Goal: Transaction & Acquisition: Purchase product/service

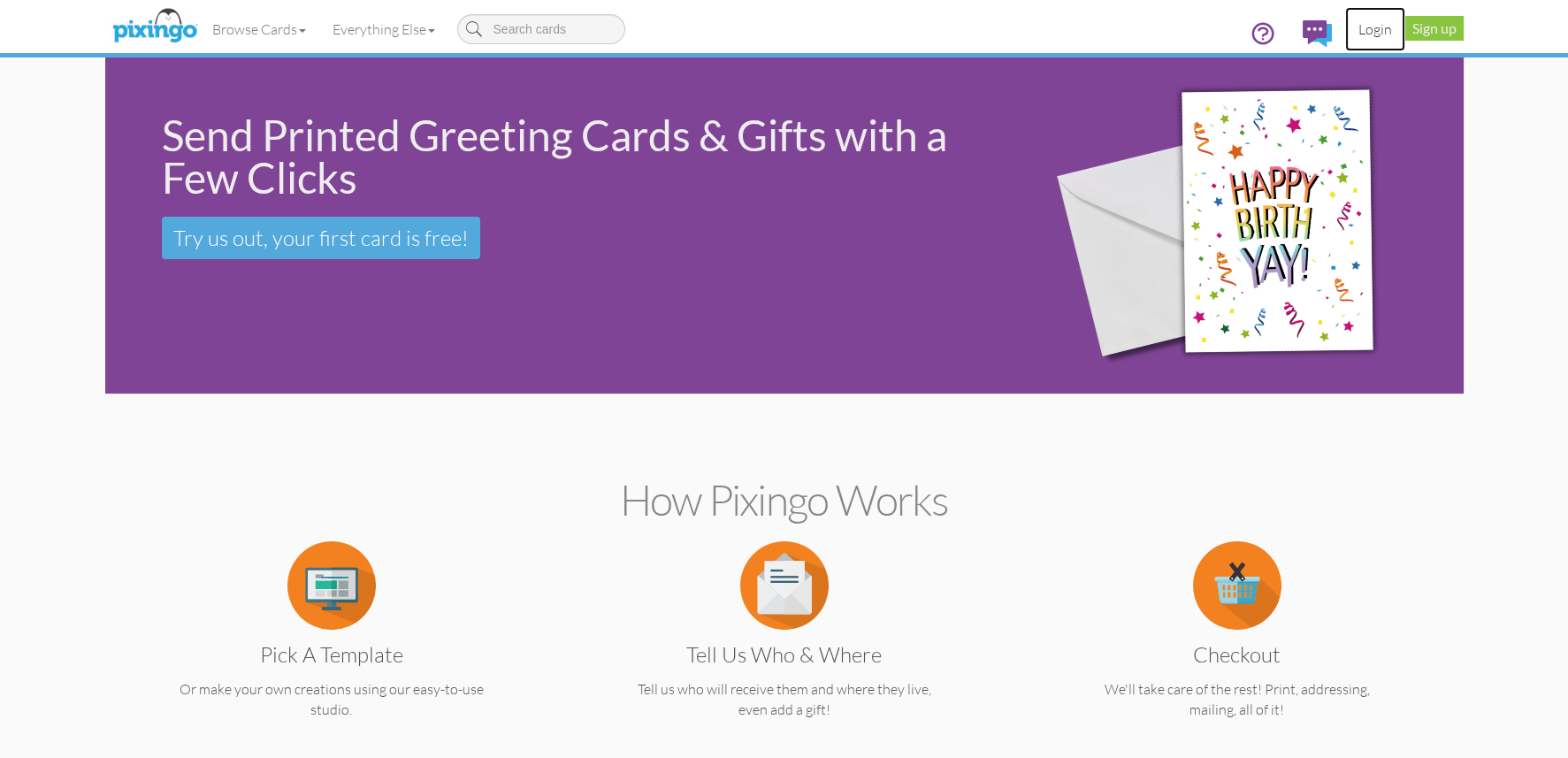
click at [1377, 32] on link "Login" at bounding box center [1375, 28] width 60 height 45
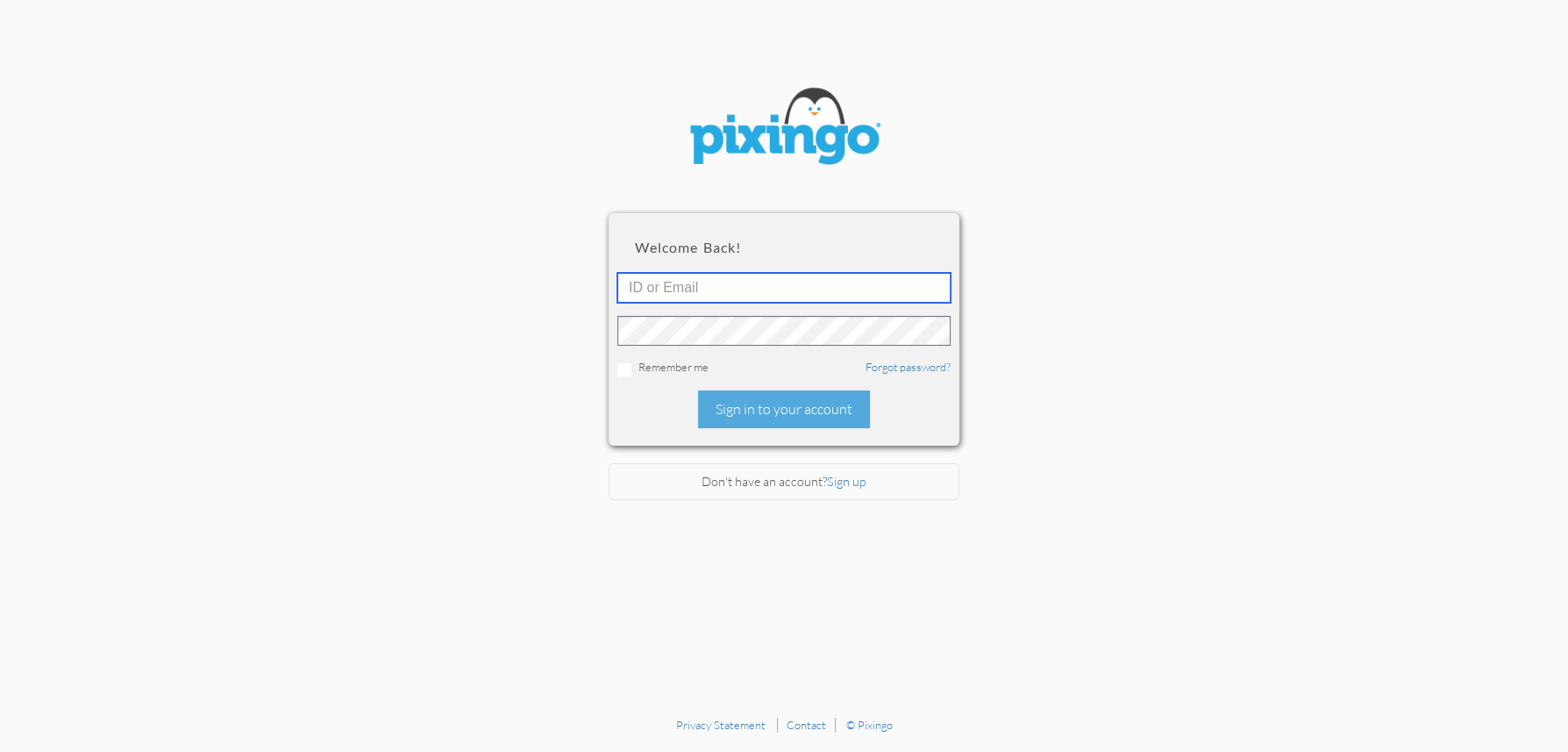
type input "4892"
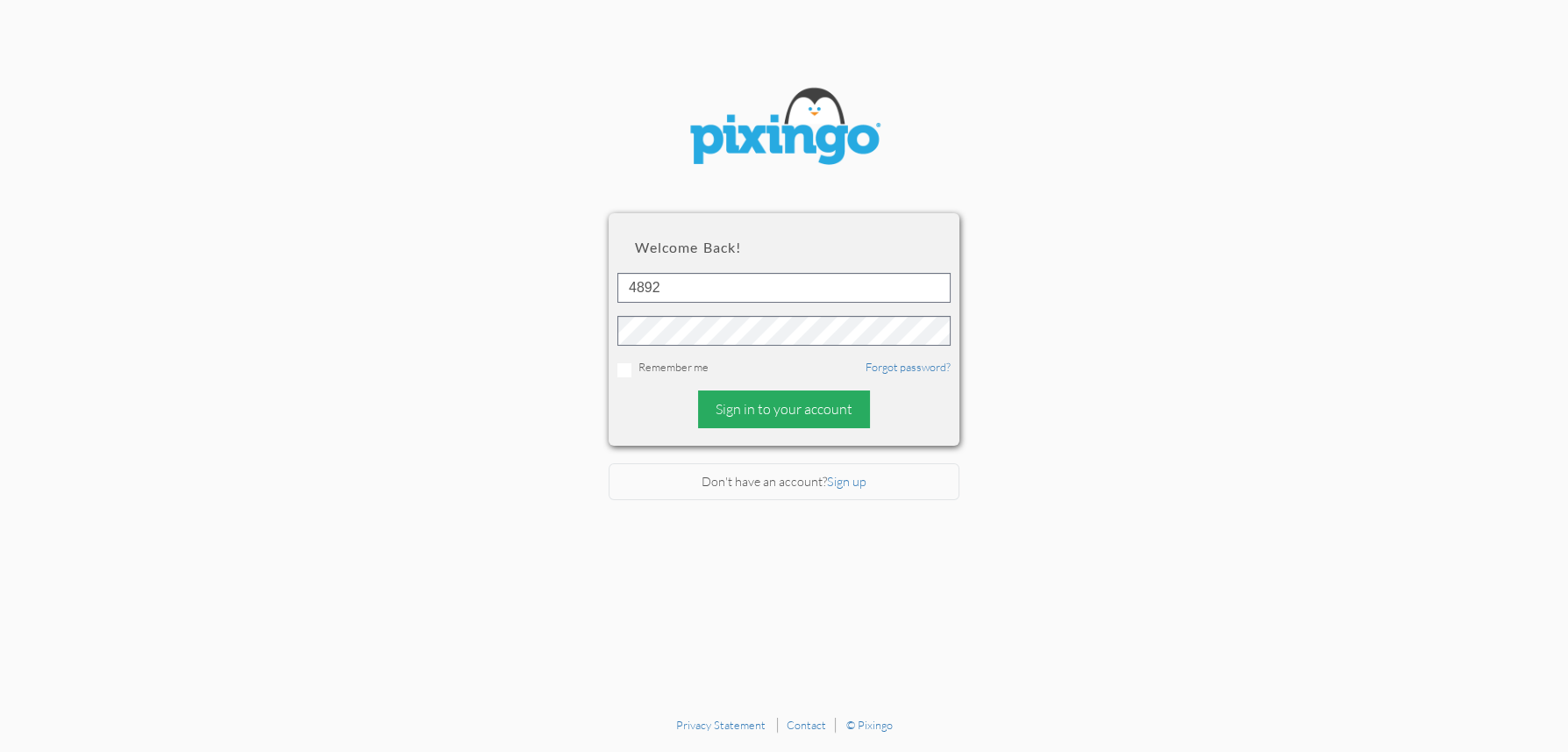
click at [746, 410] on div "Sign in to your account" at bounding box center [784, 409] width 172 height 38
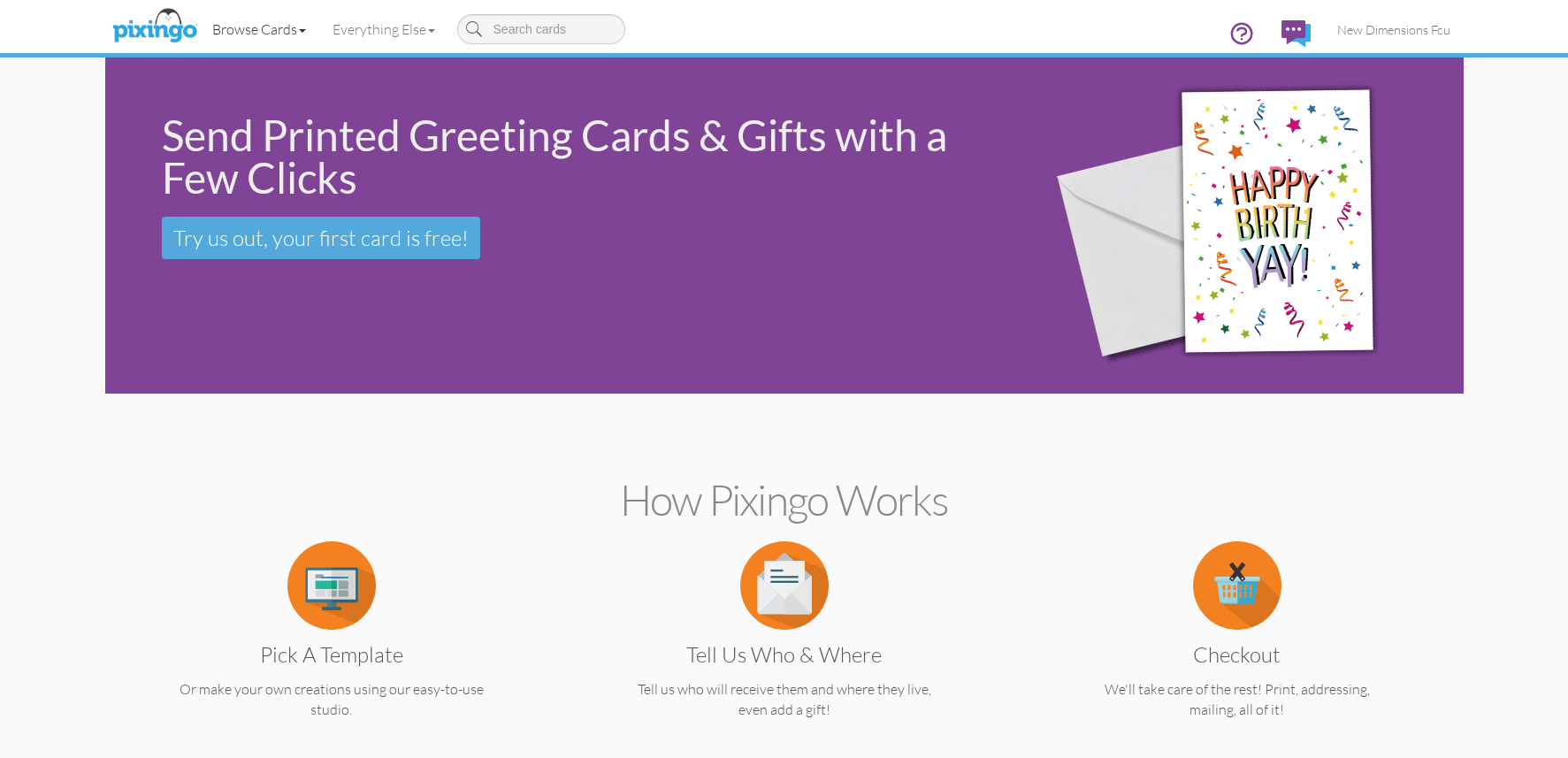
click at [232, 27] on link "Browse Cards" at bounding box center [258, 28] width 121 height 45
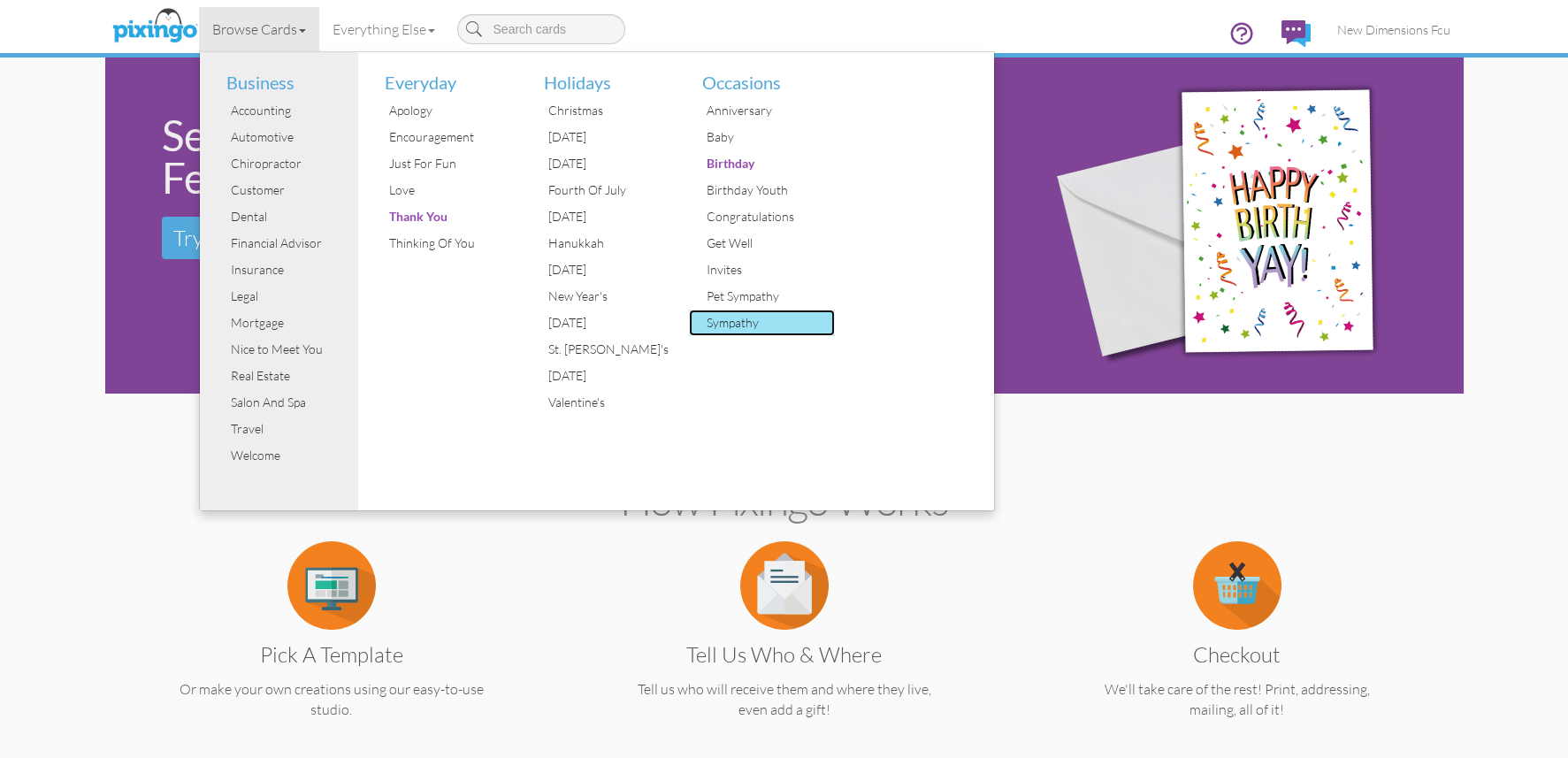
click at [746, 327] on div "Sympathy" at bounding box center [769, 323] width 133 height 27
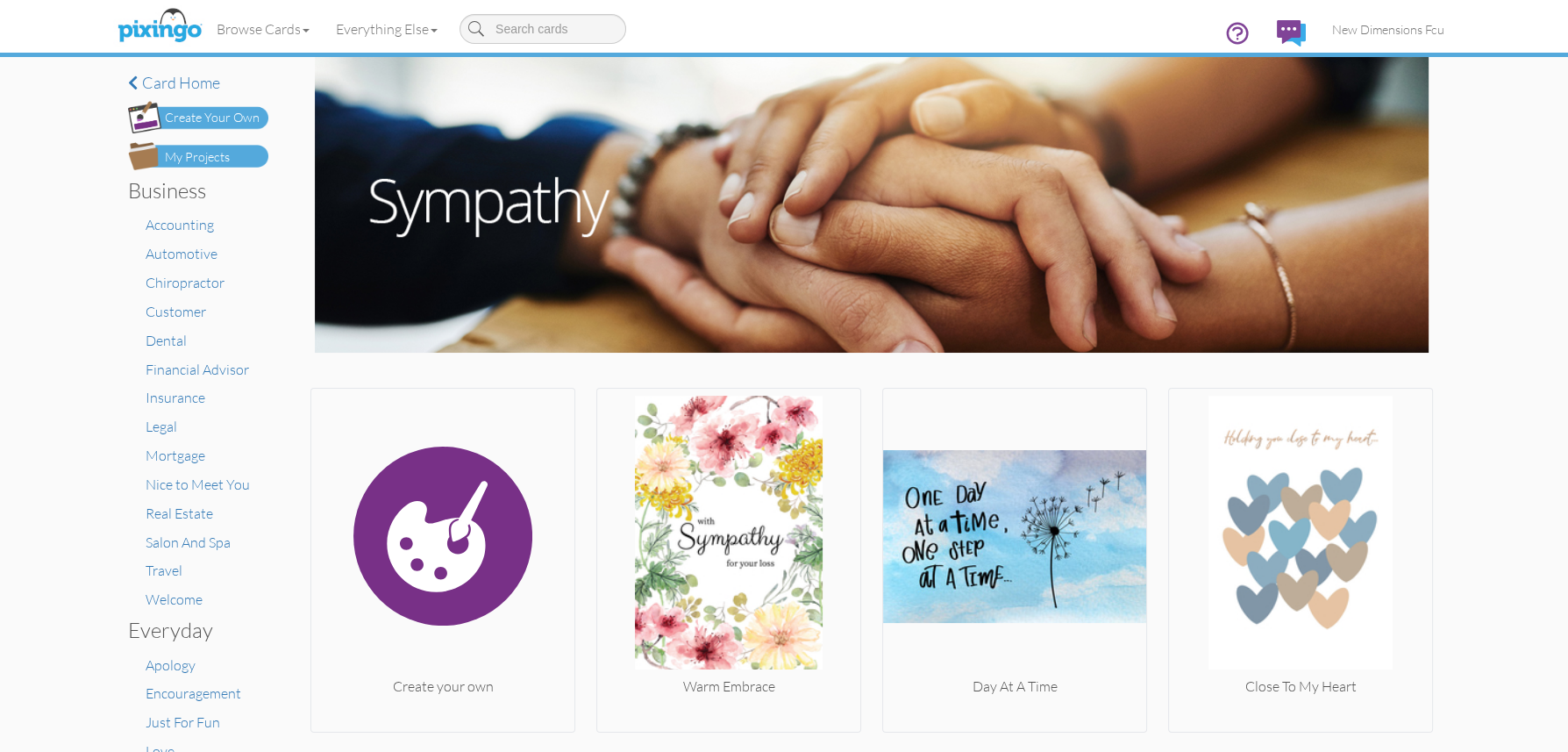
click at [206, 158] on div "My Projects" at bounding box center [197, 157] width 65 height 19
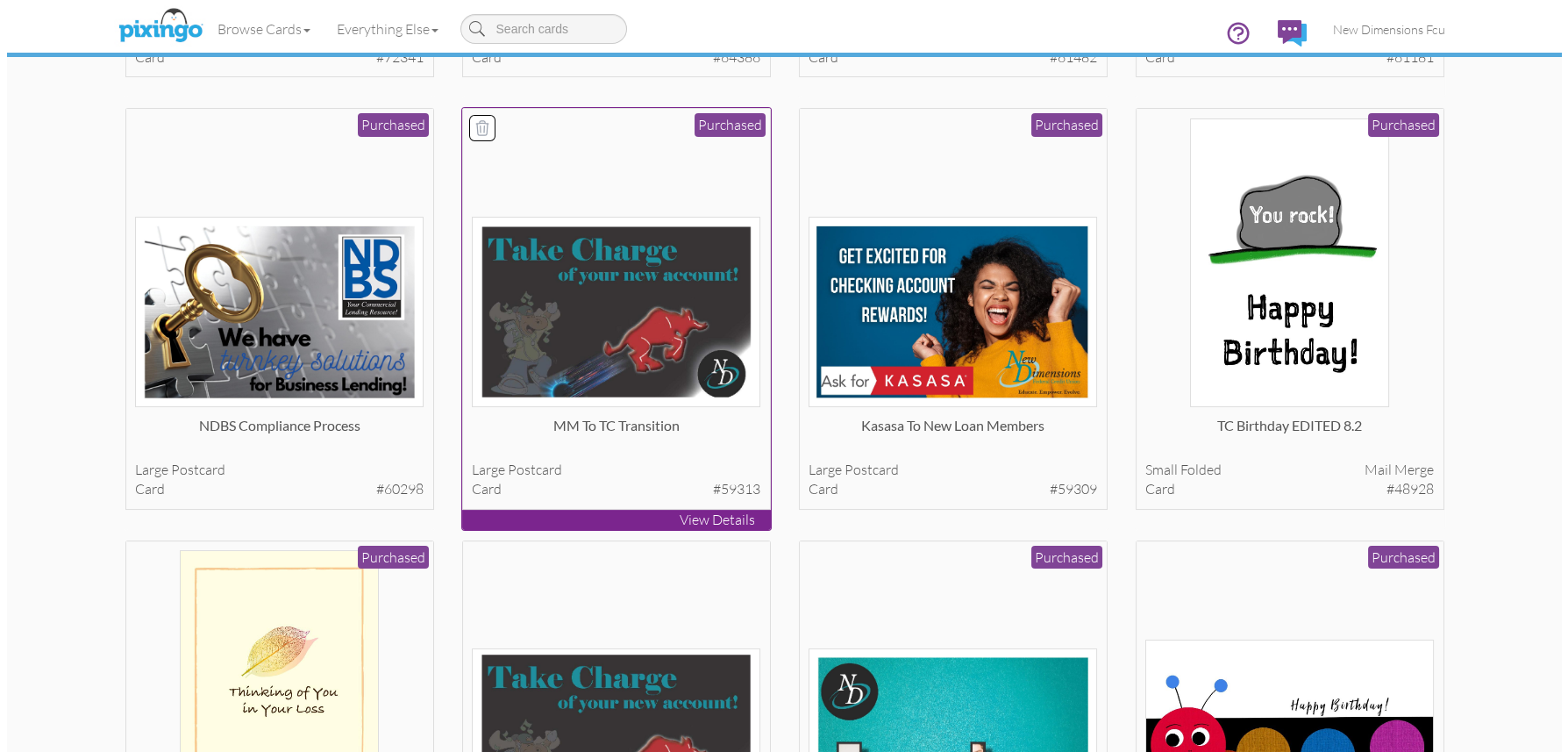
scroll to position [613, 0]
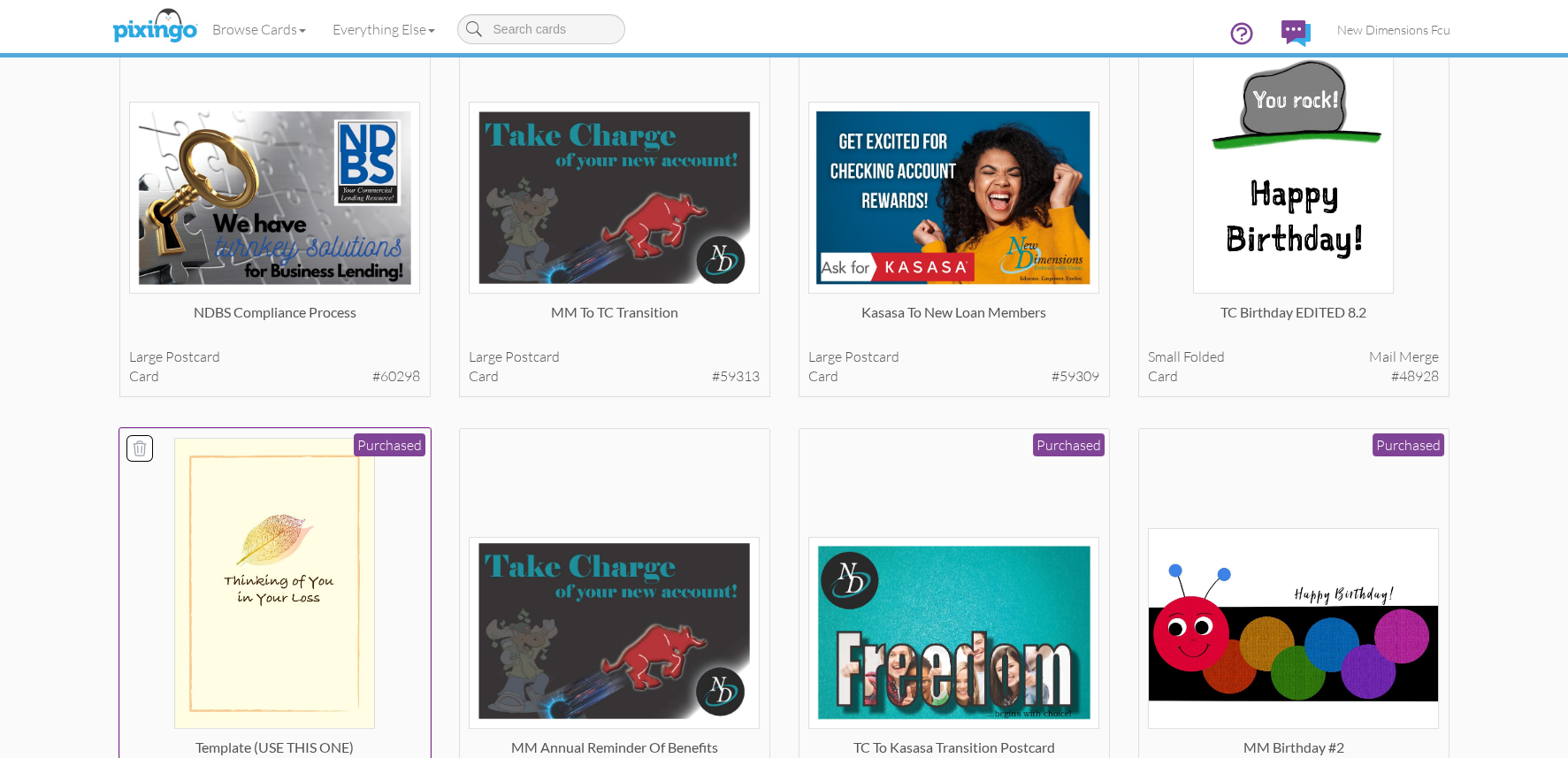
click at [280, 627] on img at bounding box center [274, 583] width 201 height 291
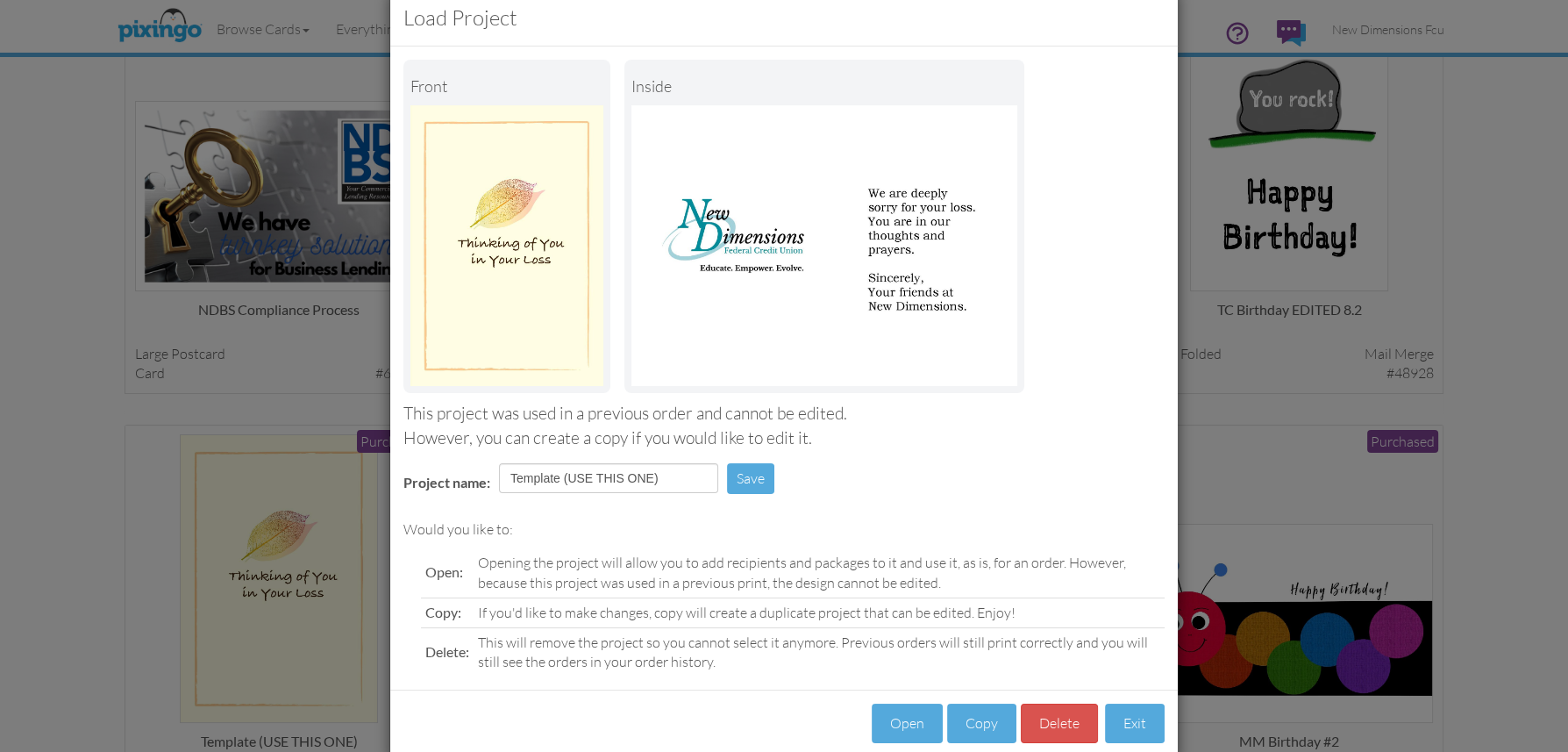
scroll to position [69, 0]
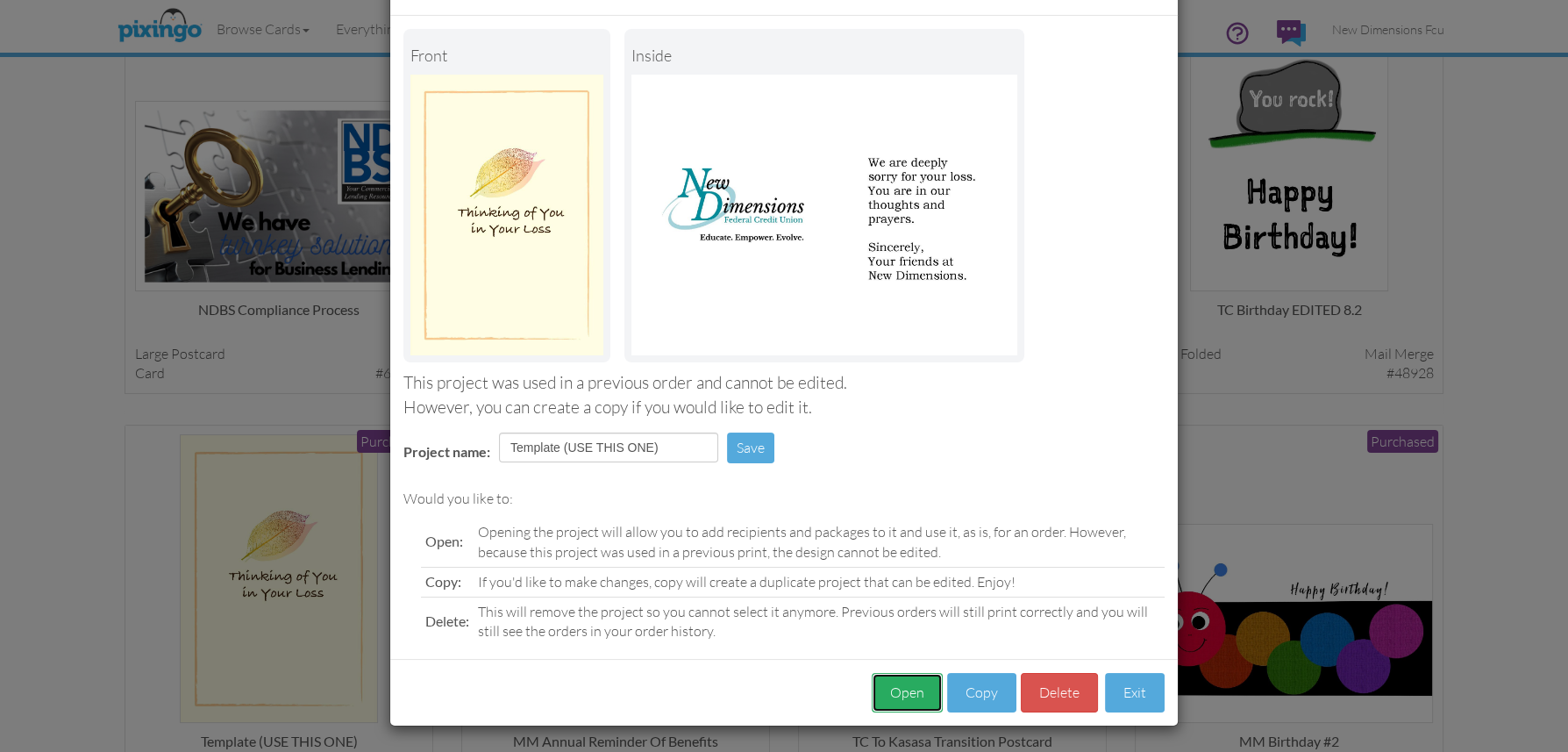
click at [898, 691] on button "Open" at bounding box center [906, 693] width 71 height 40
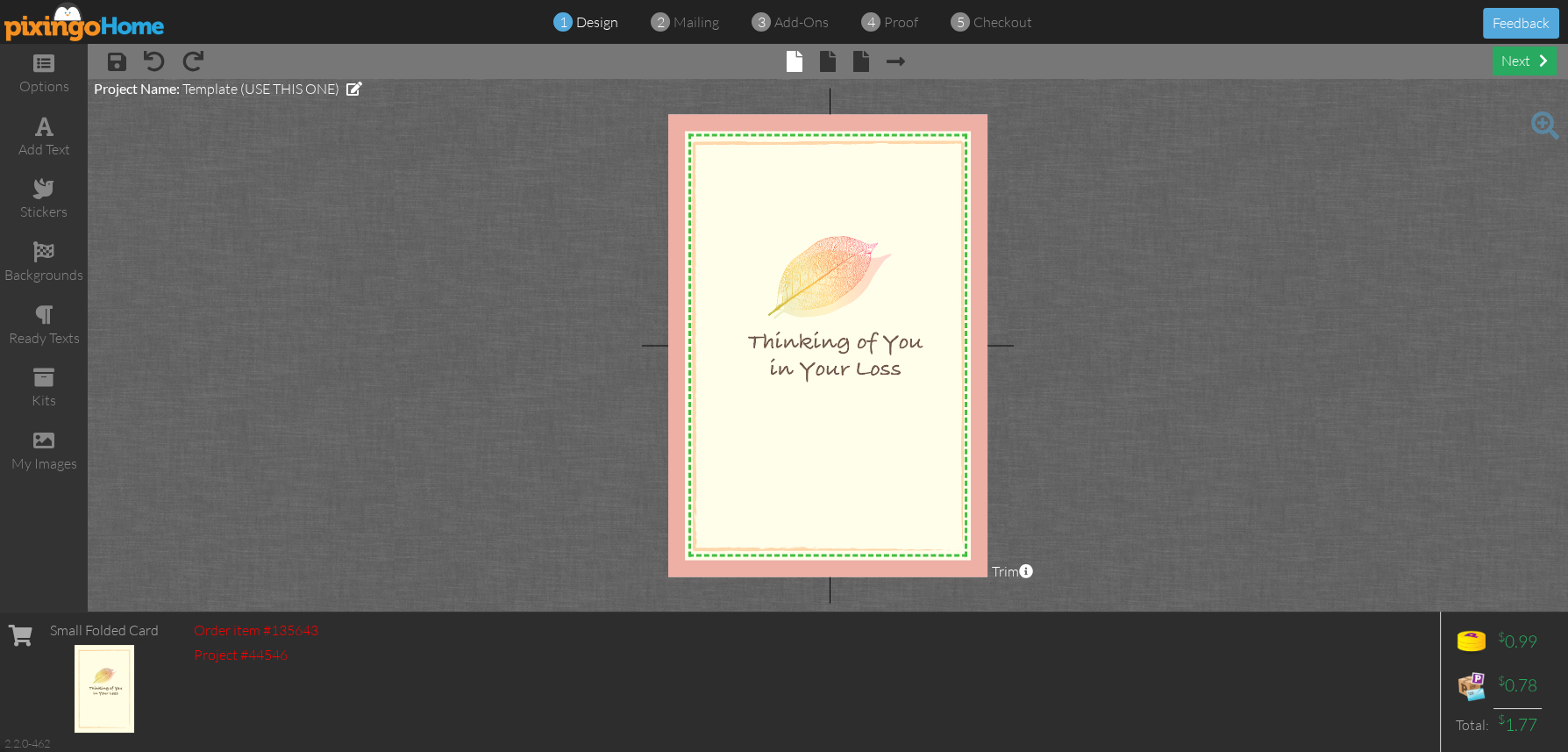
click at [1514, 53] on div "next" at bounding box center [1525, 60] width 64 height 29
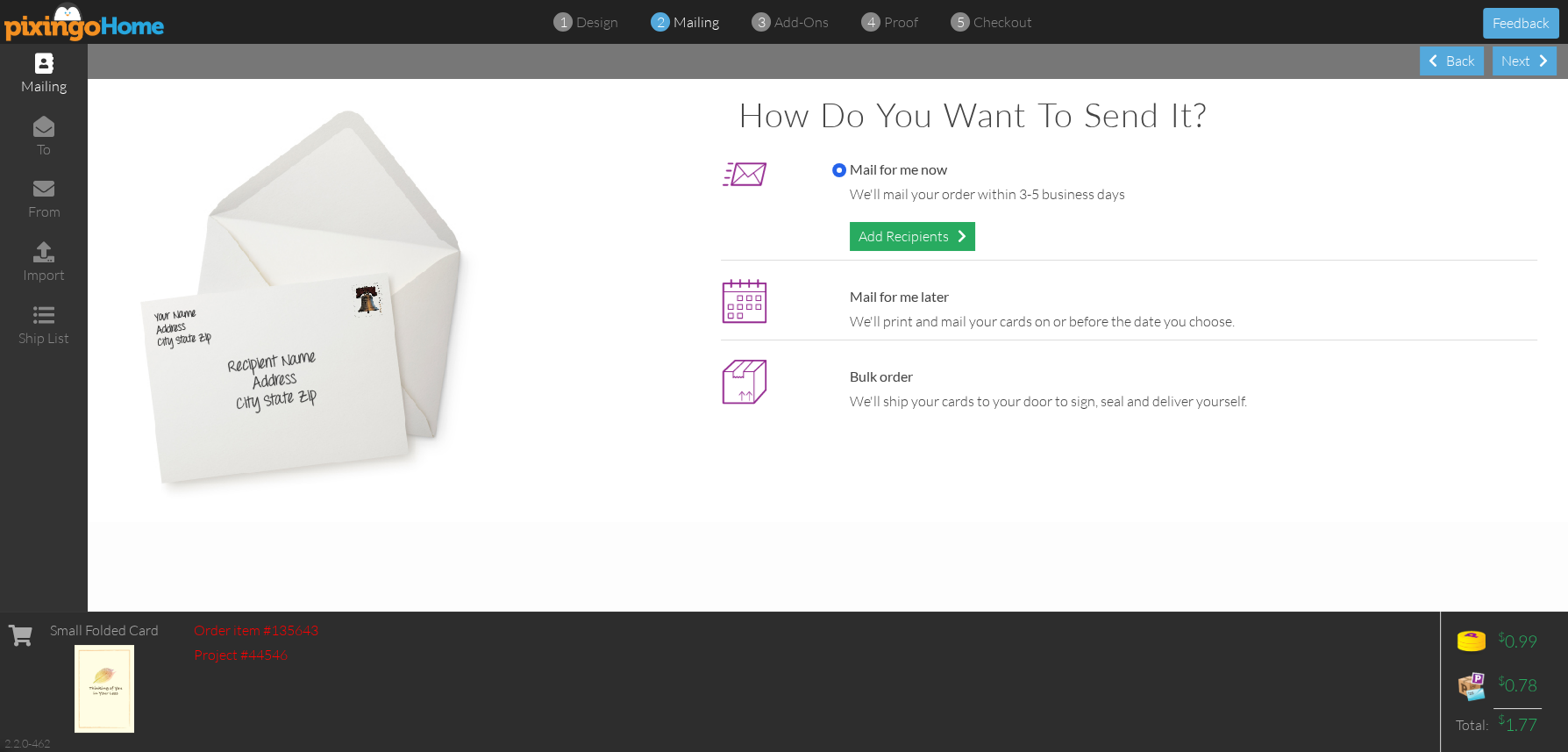
click at [873, 235] on div "Add Recipients" at bounding box center [912, 236] width 125 height 29
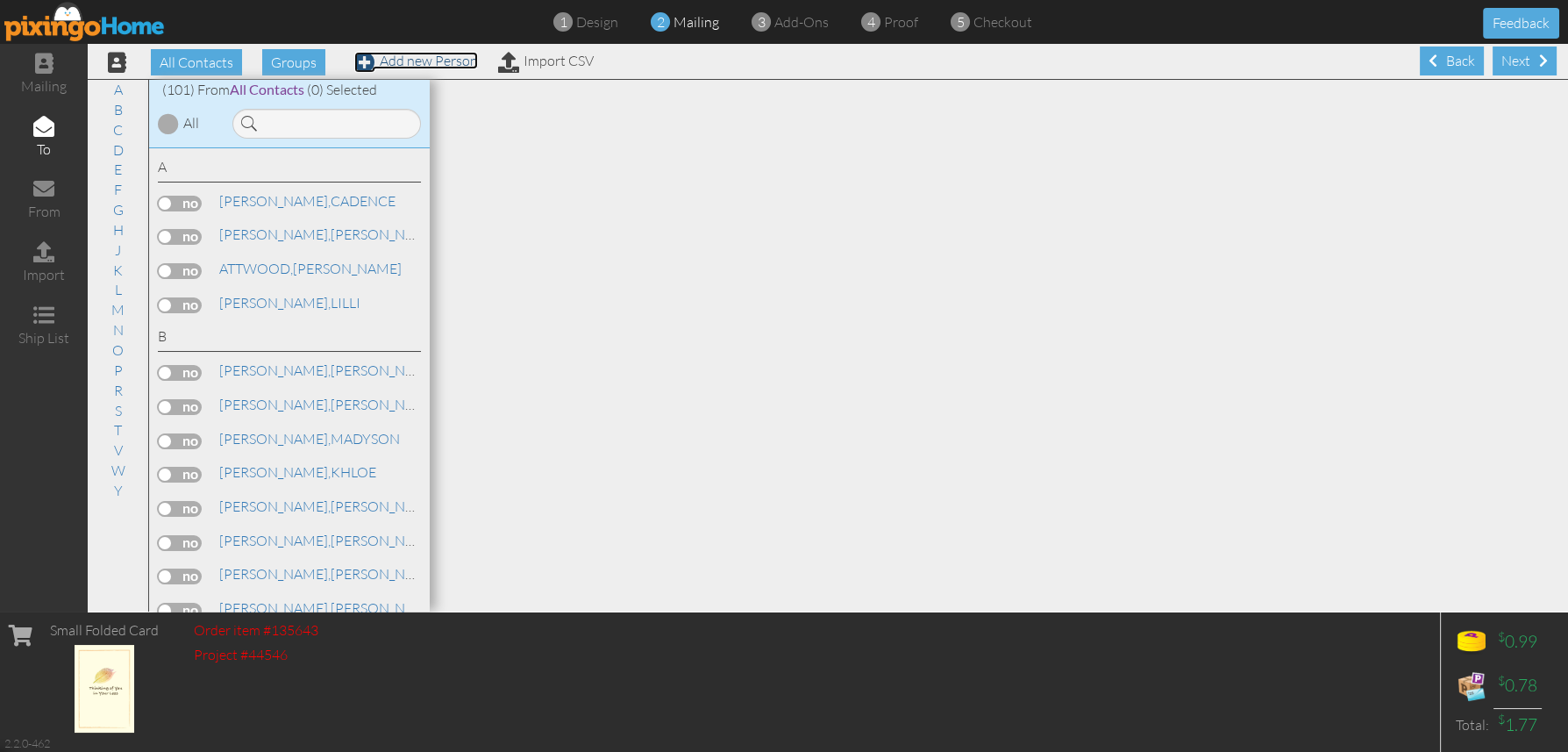
click at [448, 58] on link "Add new Person" at bounding box center [416, 60] width 123 height 18
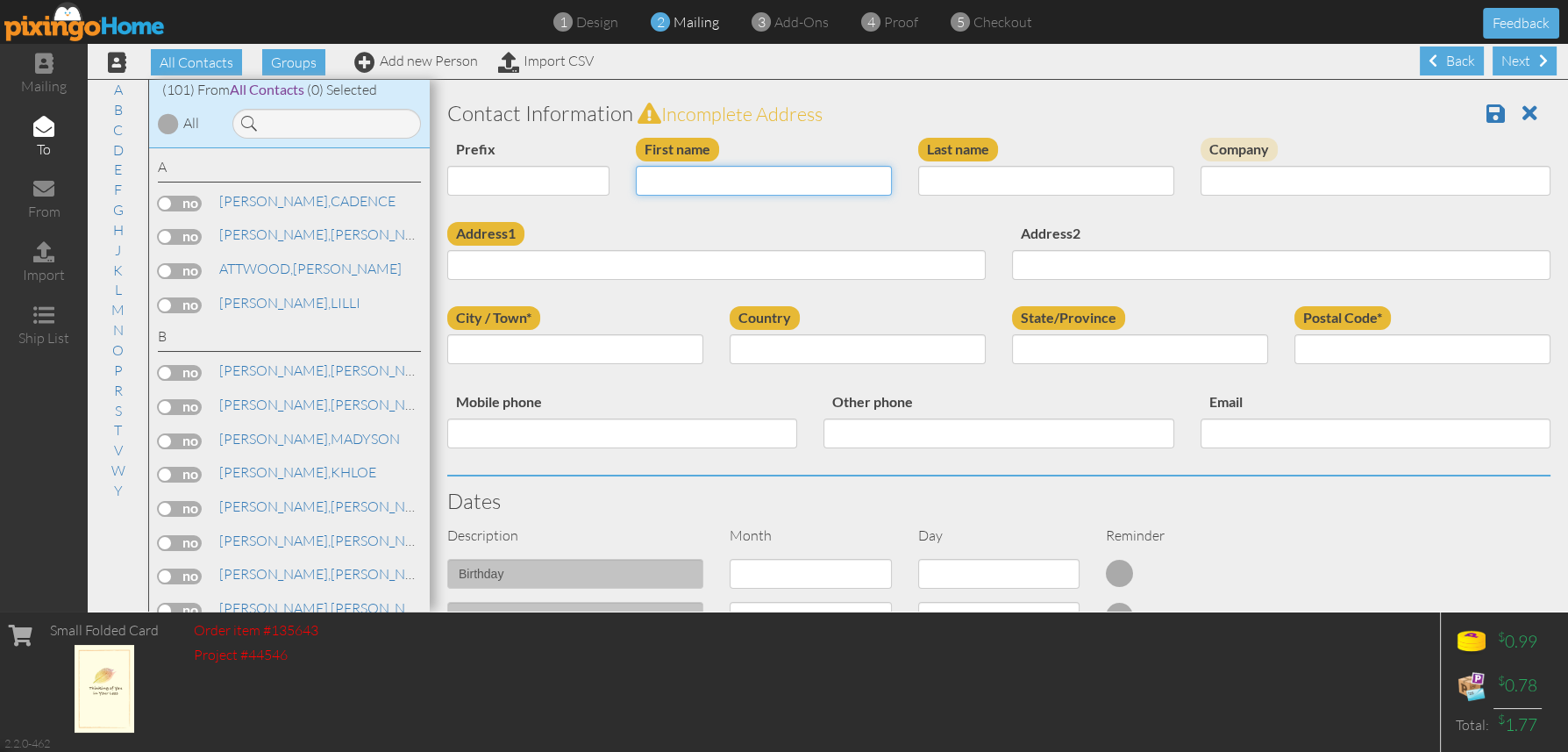
click at [678, 180] on input "First name" at bounding box center [764, 181] width 256 height 30
type input "[PERSON_NAME]"
type input "FIELD"
click at [500, 343] on input "City / Town*" at bounding box center [576, 350] width 256 height 30
paste input "[STREET_ADDRESS][PERSON_NAME]"
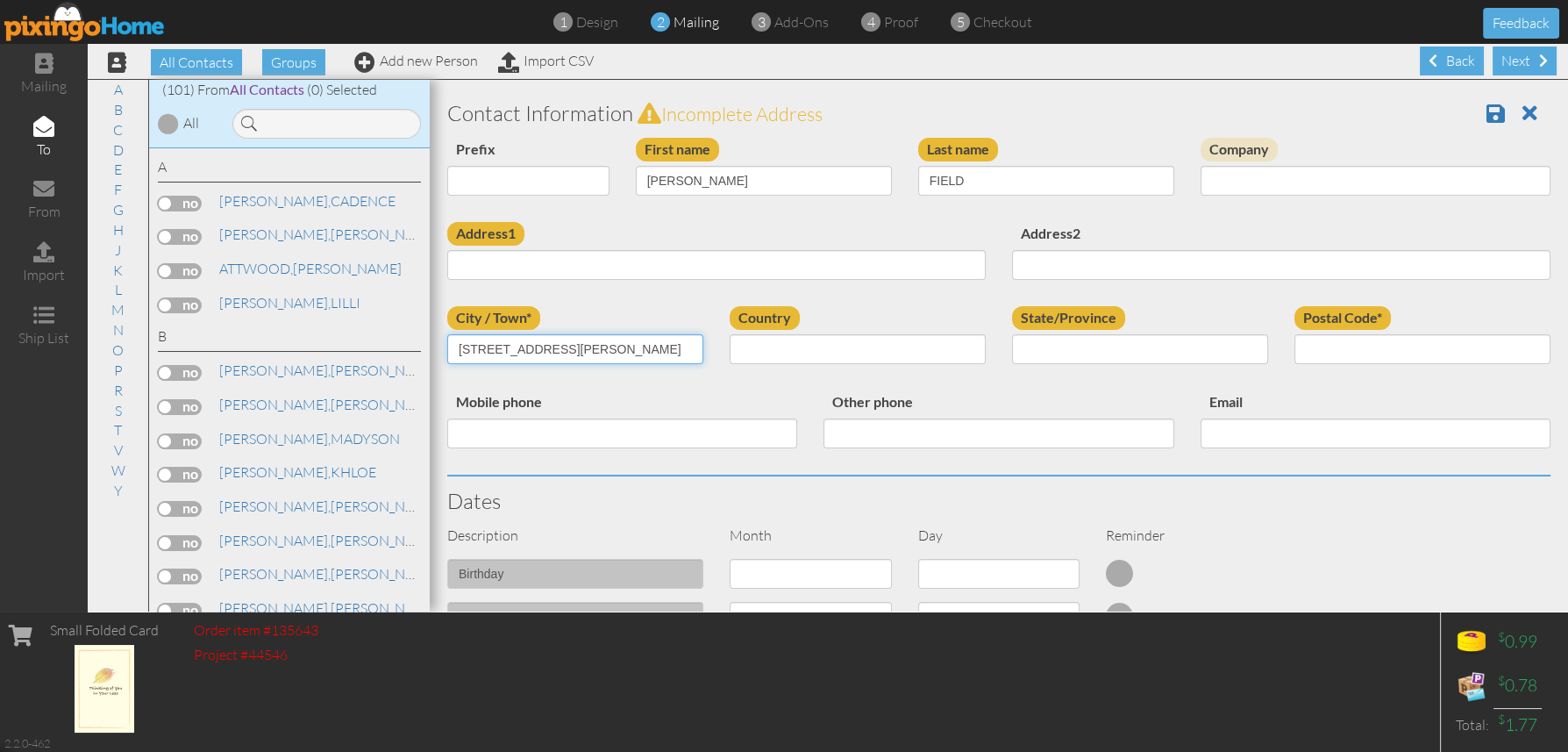
type input "[STREET_ADDRESS][PERSON_NAME]"
select select "object:2809"
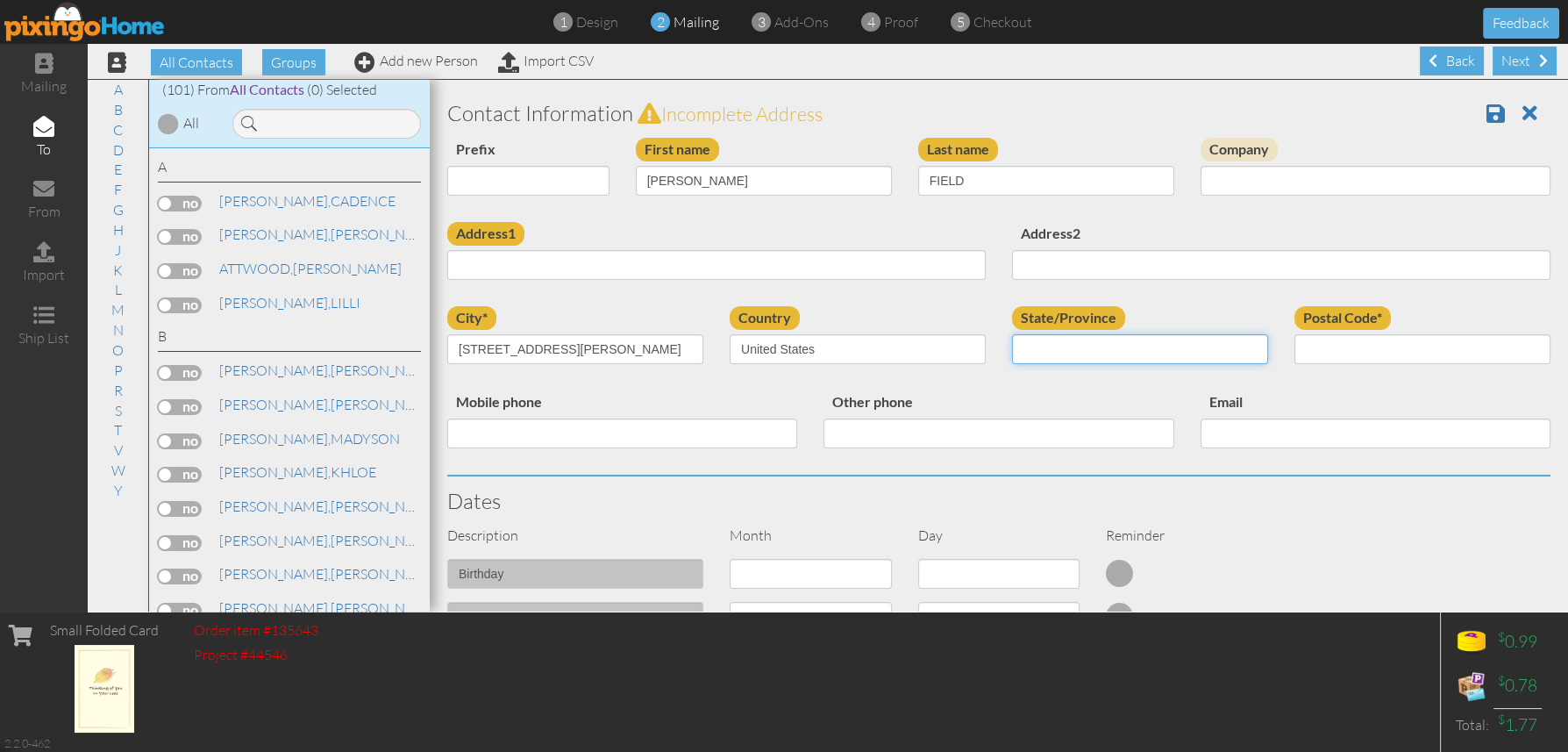
select select "object:3079"
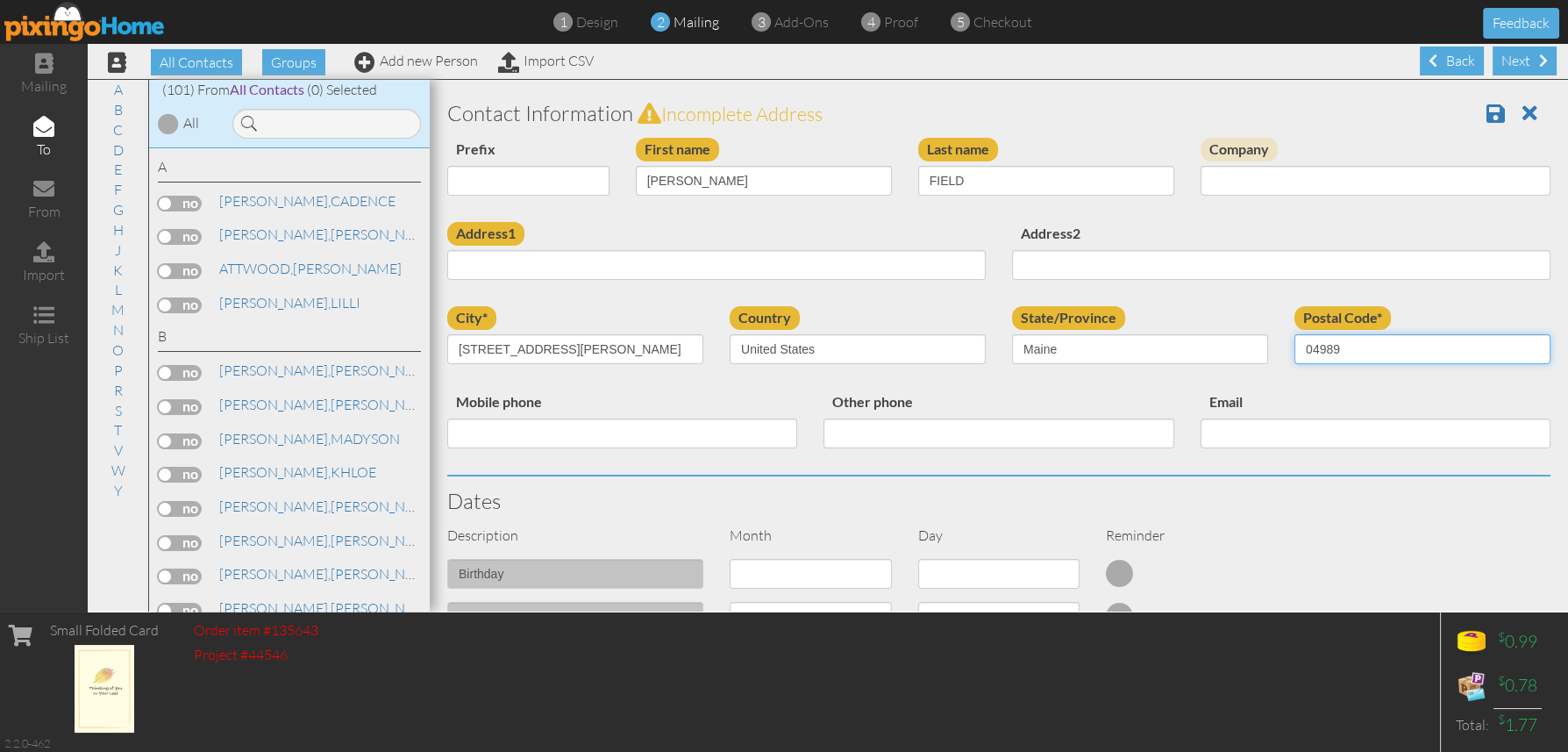
type input "04989"
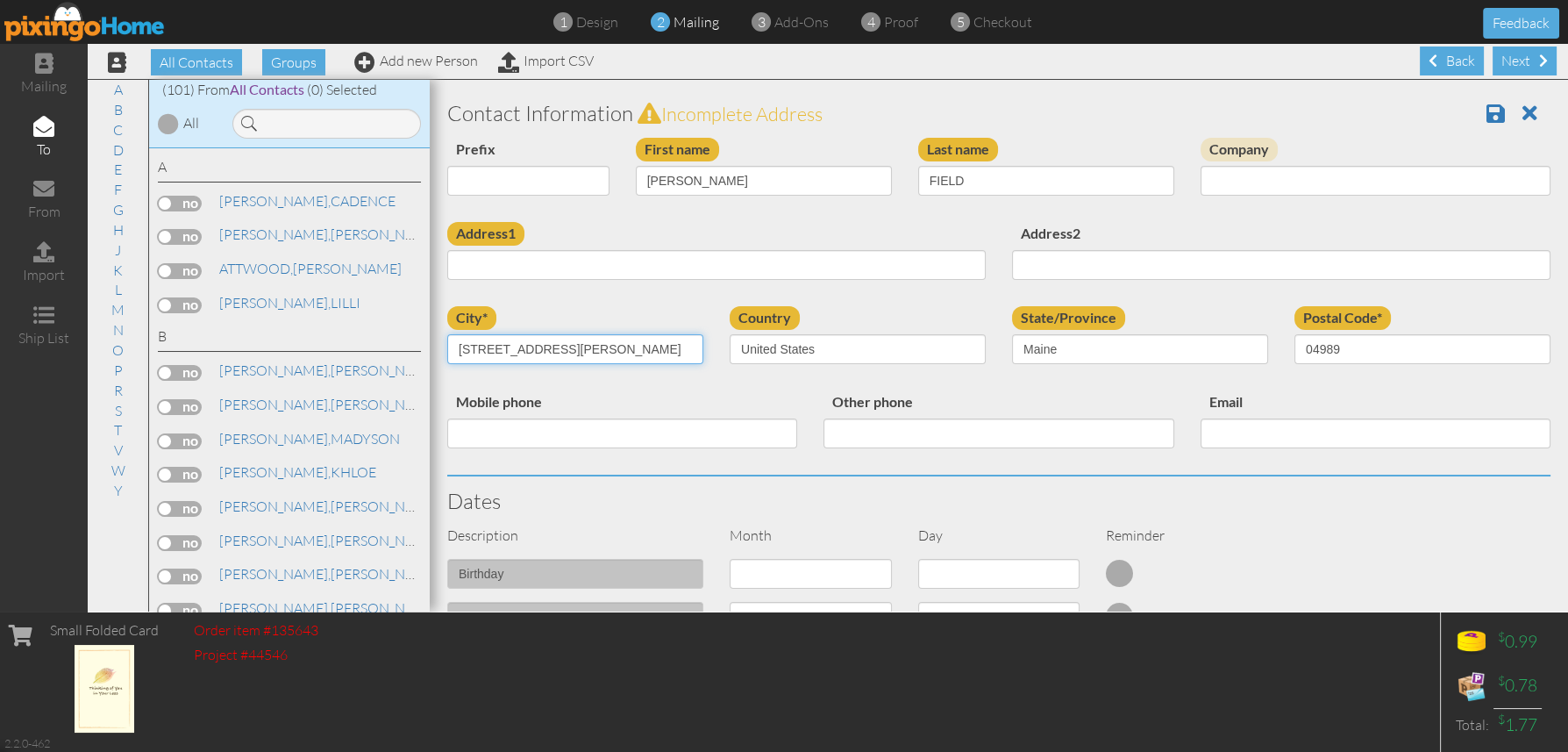
drag, startPoint x: 635, startPoint y: 347, endPoint x: 414, endPoint y: 350, distance: 221.0
click at [414, 350] on div "All Contacts (101) My Groups 2024 Car Show I ... (0) 2025 Car Show (0) Apr 1, 0…" at bounding box center [827, 345] width 1480 height 532
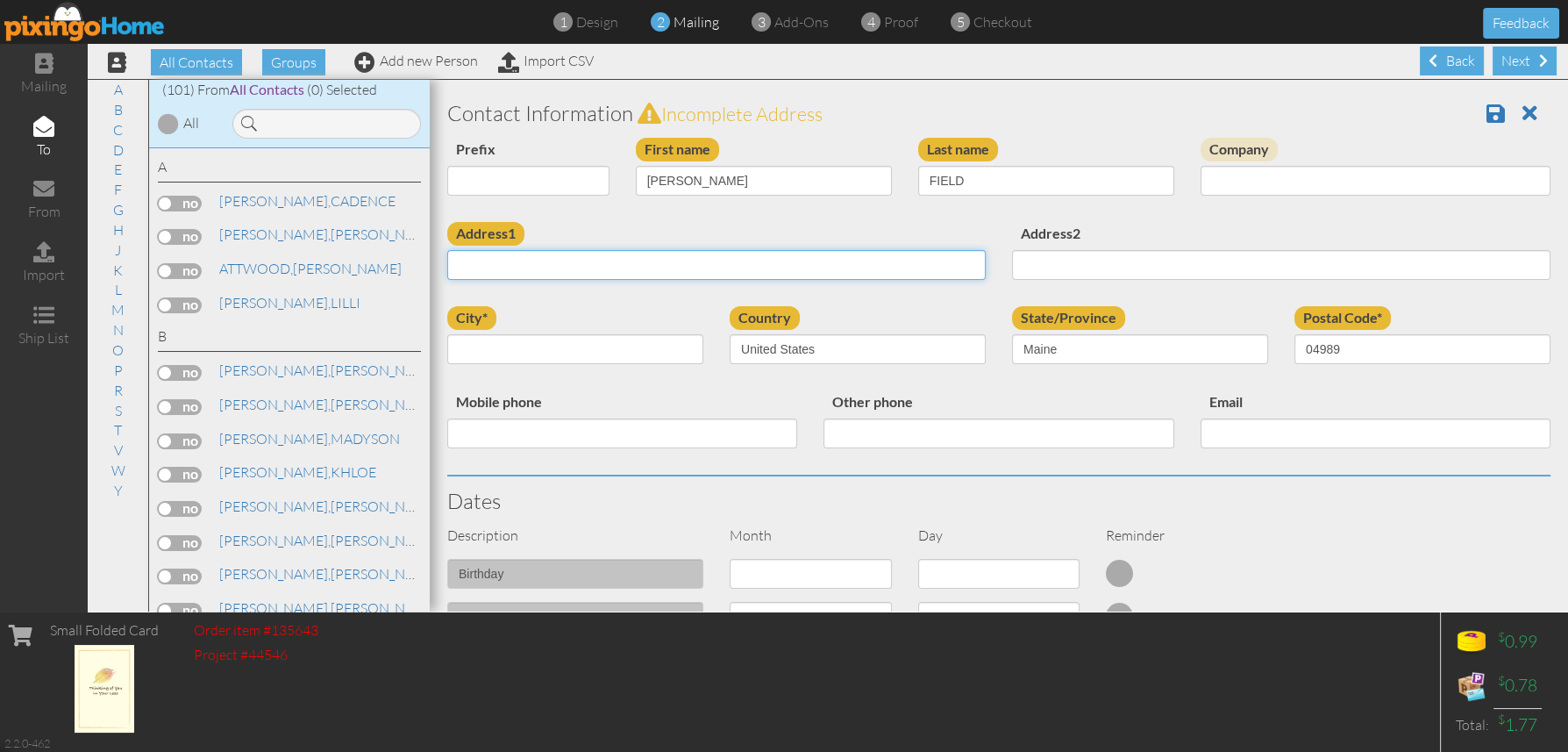
click at [504, 263] on input "Address1" at bounding box center [716, 265] width 538 height 30
paste input "[STREET_ADDRESS][PERSON_NAME]"
type input "[STREET_ADDRESS][PERSON_NAME]"
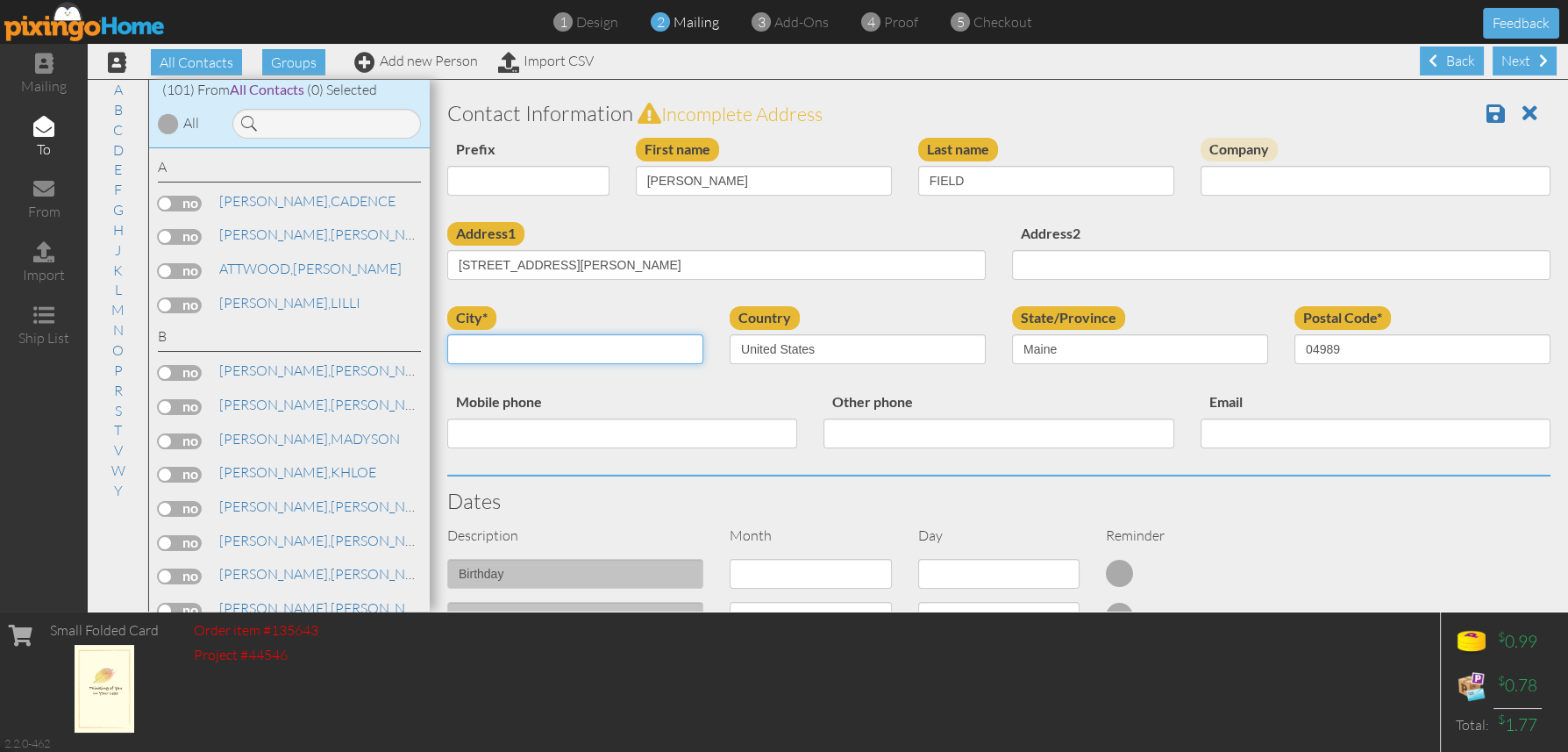
click at [487, 348] on input "city*" at bounding box center [576, 350] width 256 height 30
paste input "VASSALBORO"
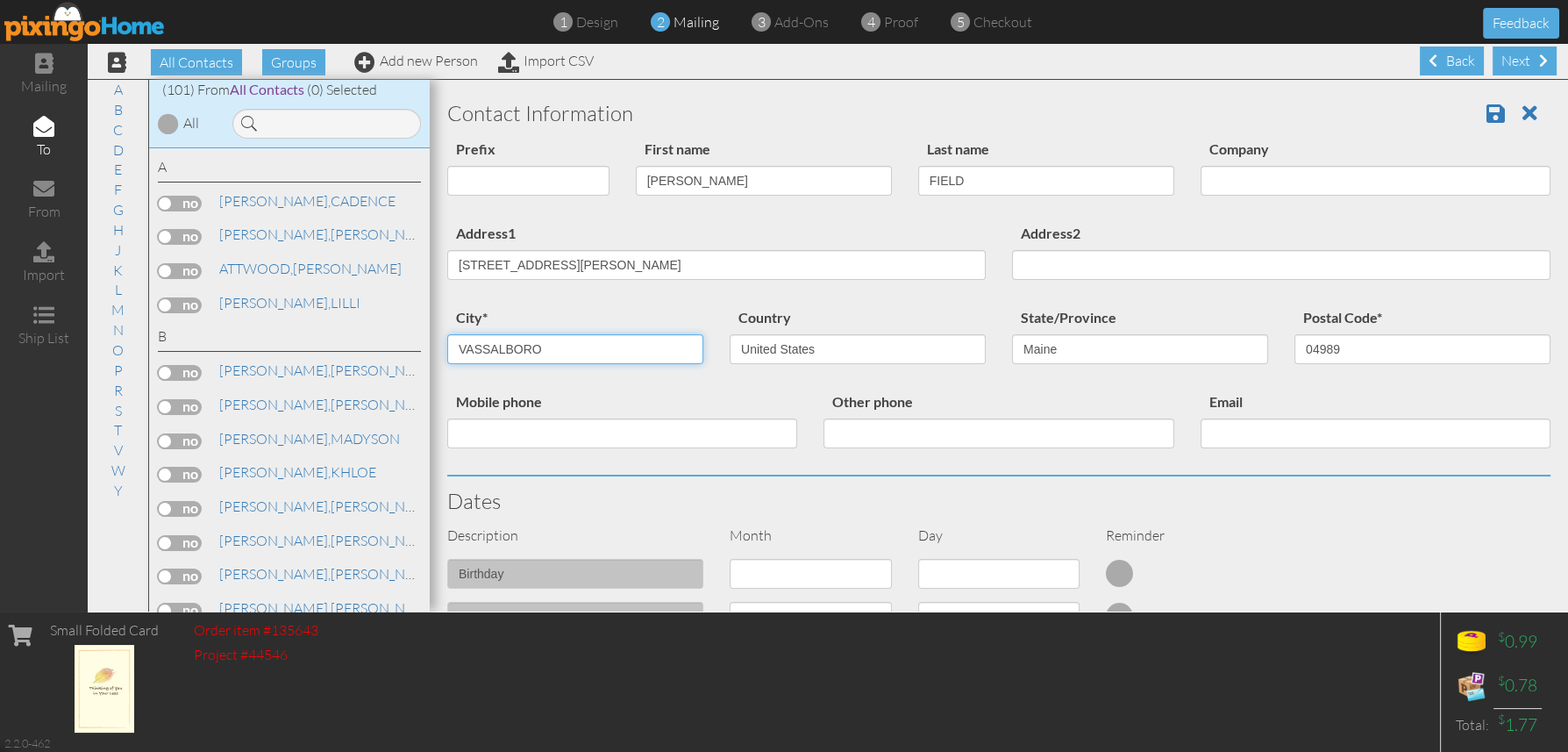
type input "VASSALBORO"
click at [727, 211] on div "Prefix Dr. Mr. Mrs. First name JOAN Last name FIELD Company" at bounding box center [999, 179] width 1130 height 84
click at [1487, 113] on span at bounding box center [1496, 113] width 19 height 21
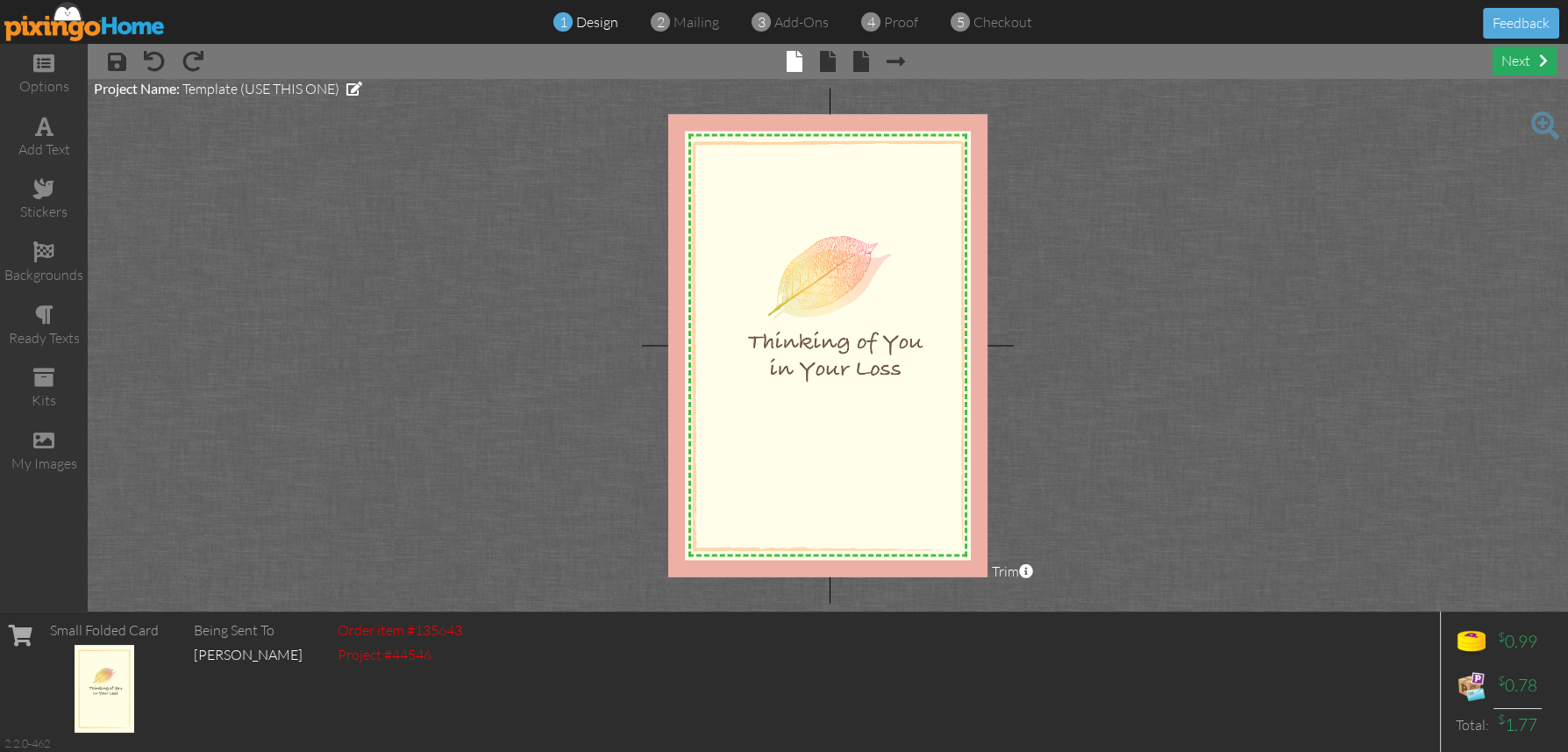
click at [1529, 63] on div "next" at bounding box center [1525, 60] width 64 height 29
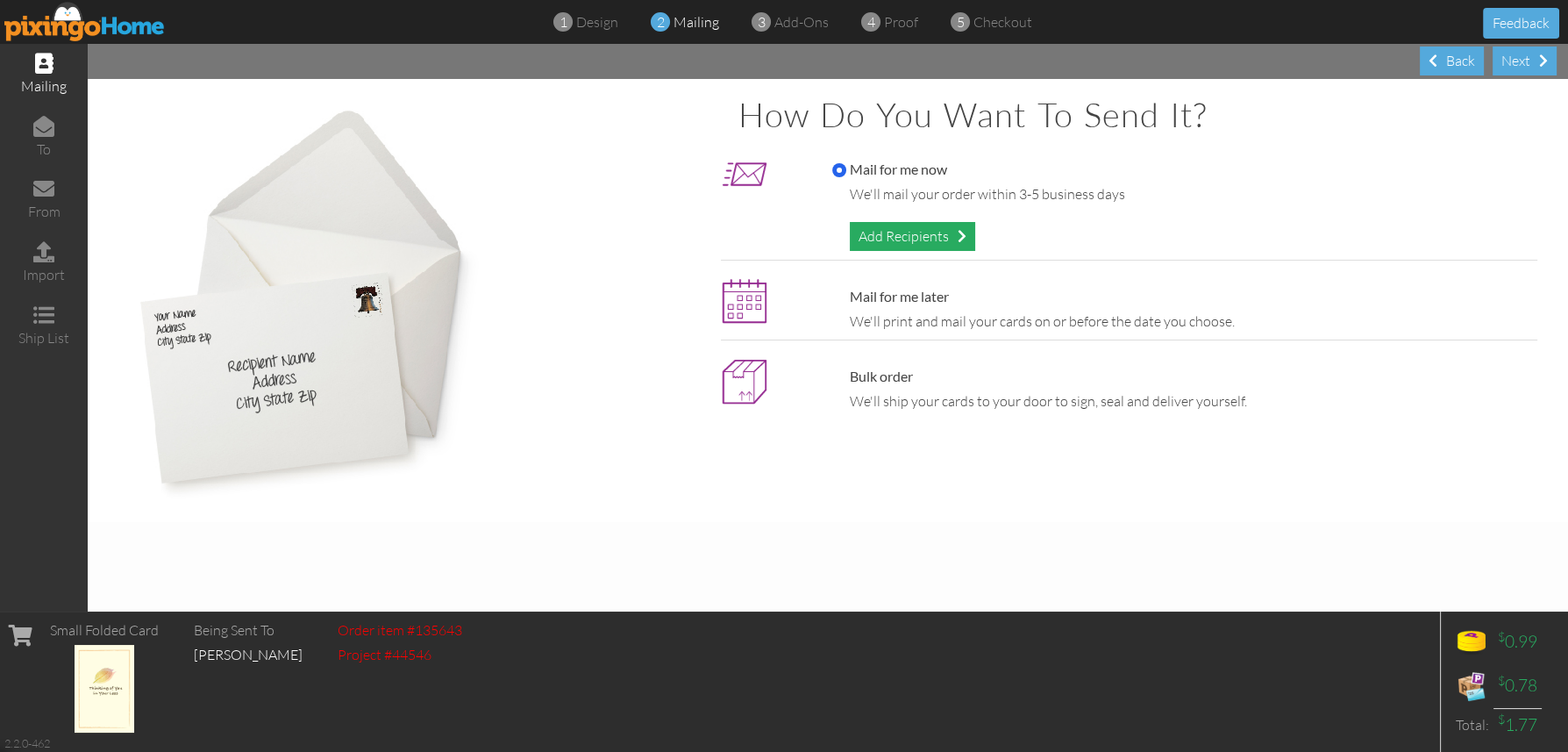
click at [936, 236] on div "Add Recipients" at bounding box center [912, 236] width 125 height 29
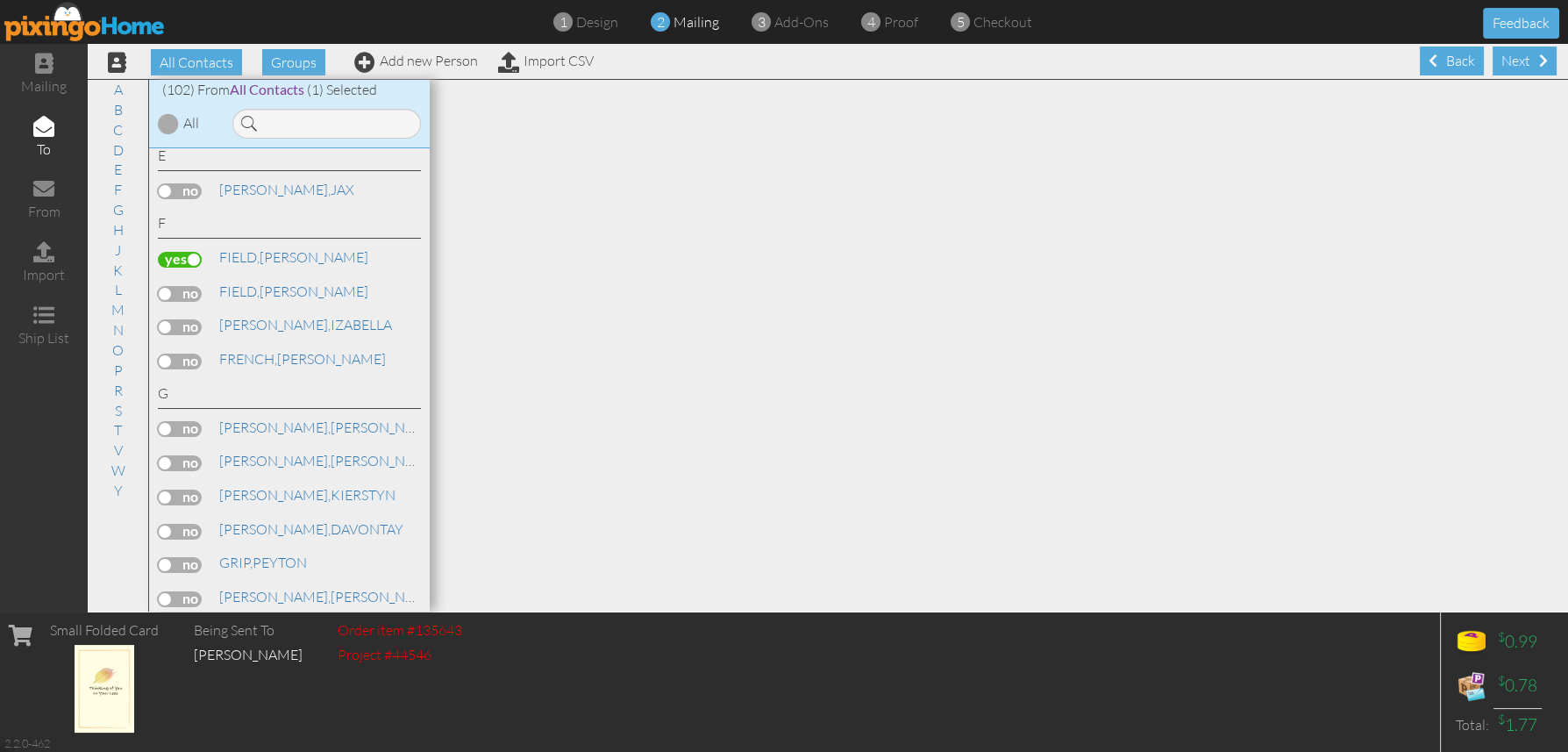
scroll to position [1402, 0]
click at [283, 266] on link "[PERSON_NAME]" at bounding box center [294, 257] width 153 height 21
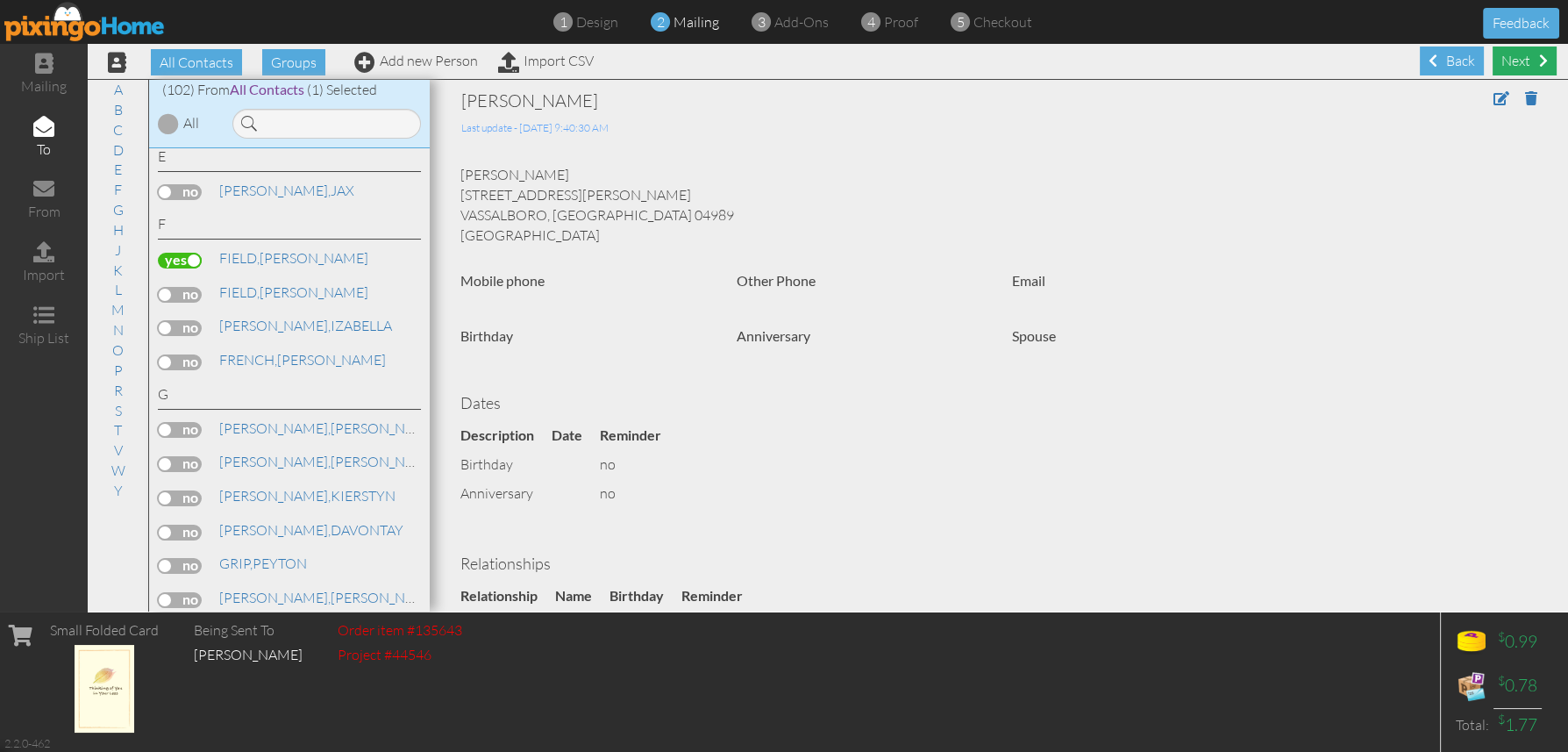
click at [1515, 62] on div "Next" at bounding box center [1525, 60] width 64 height 29
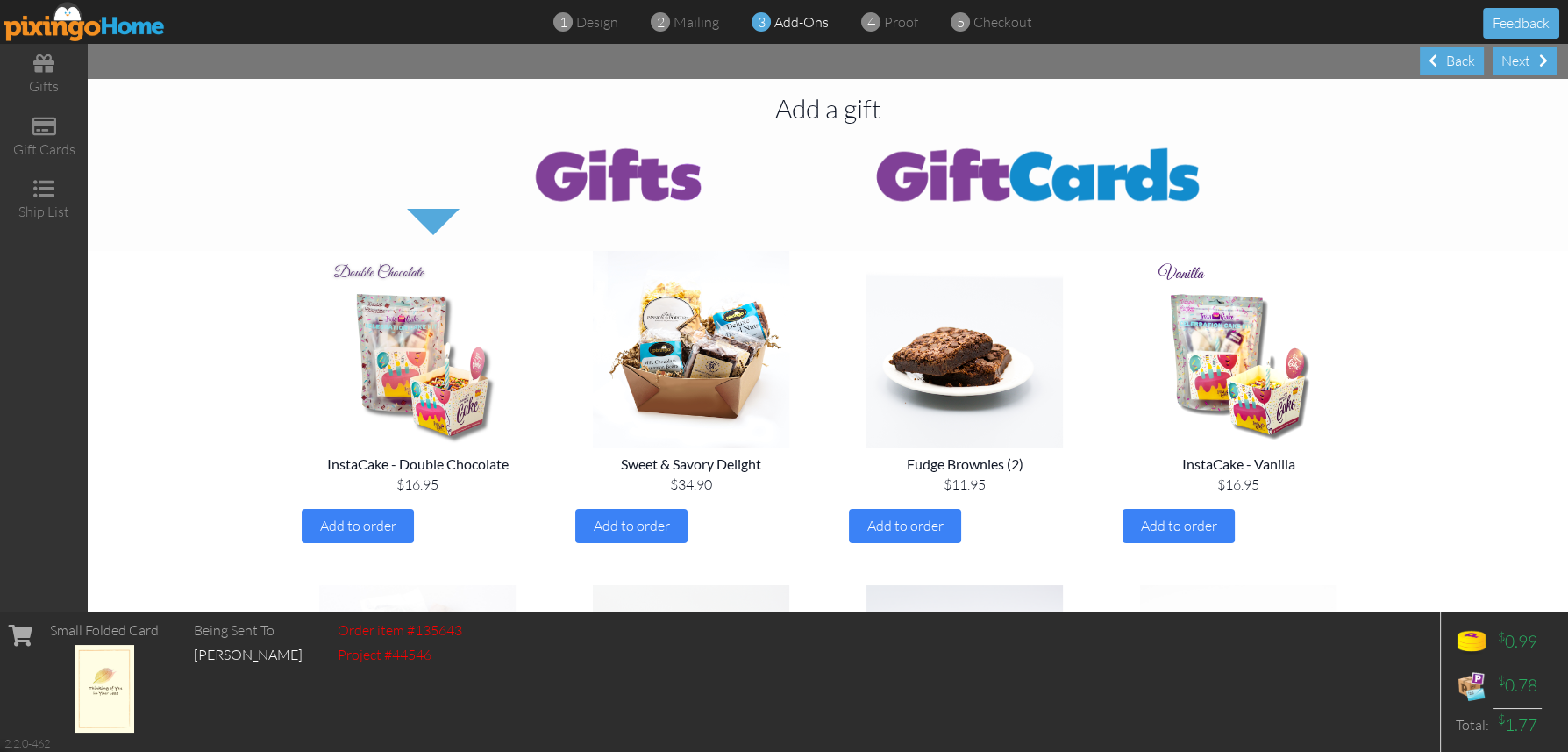
click at [1515, 62] on div "Next" at bounding box center [1525, 60] width 64 height 29
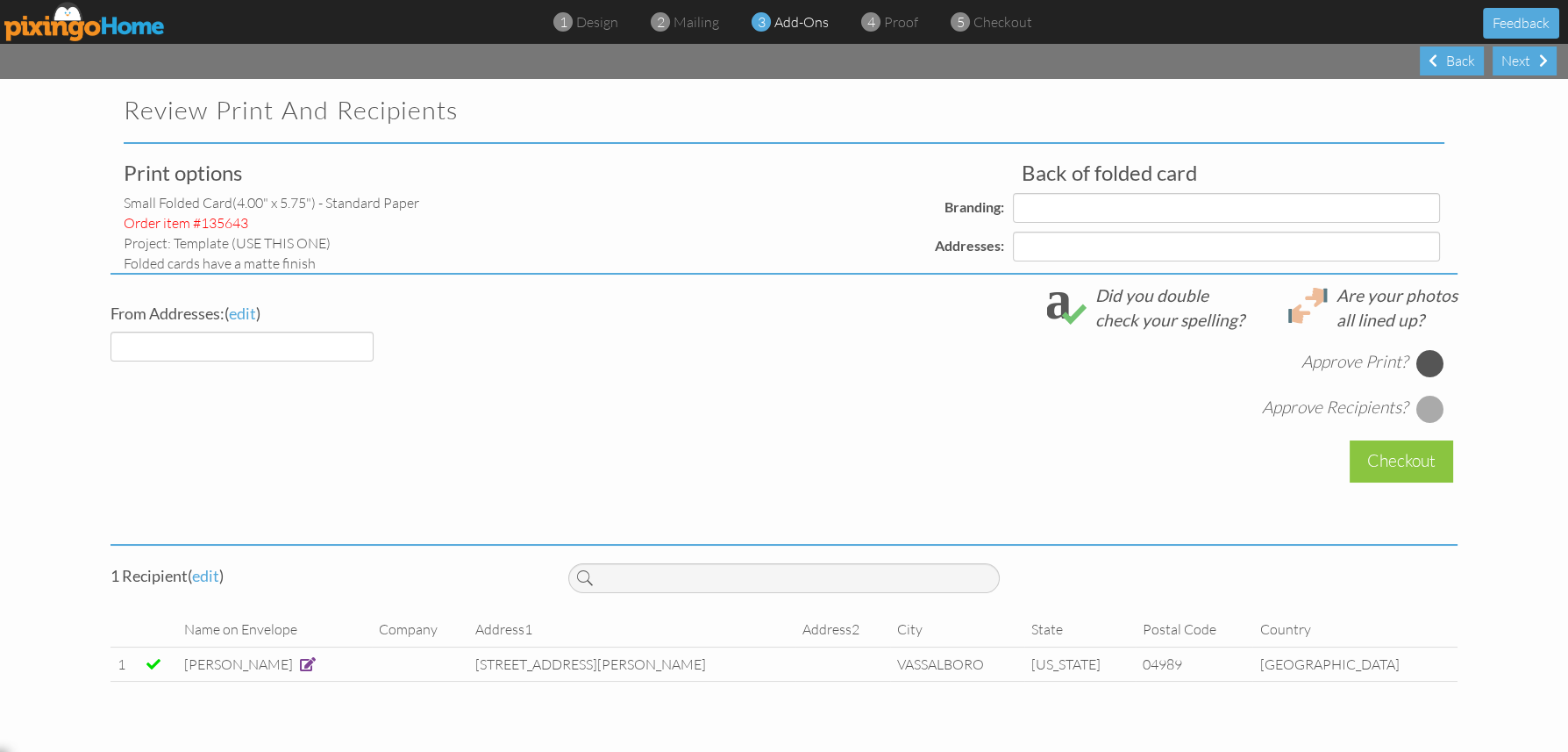
select select "object:1680"
select select "object:1684"
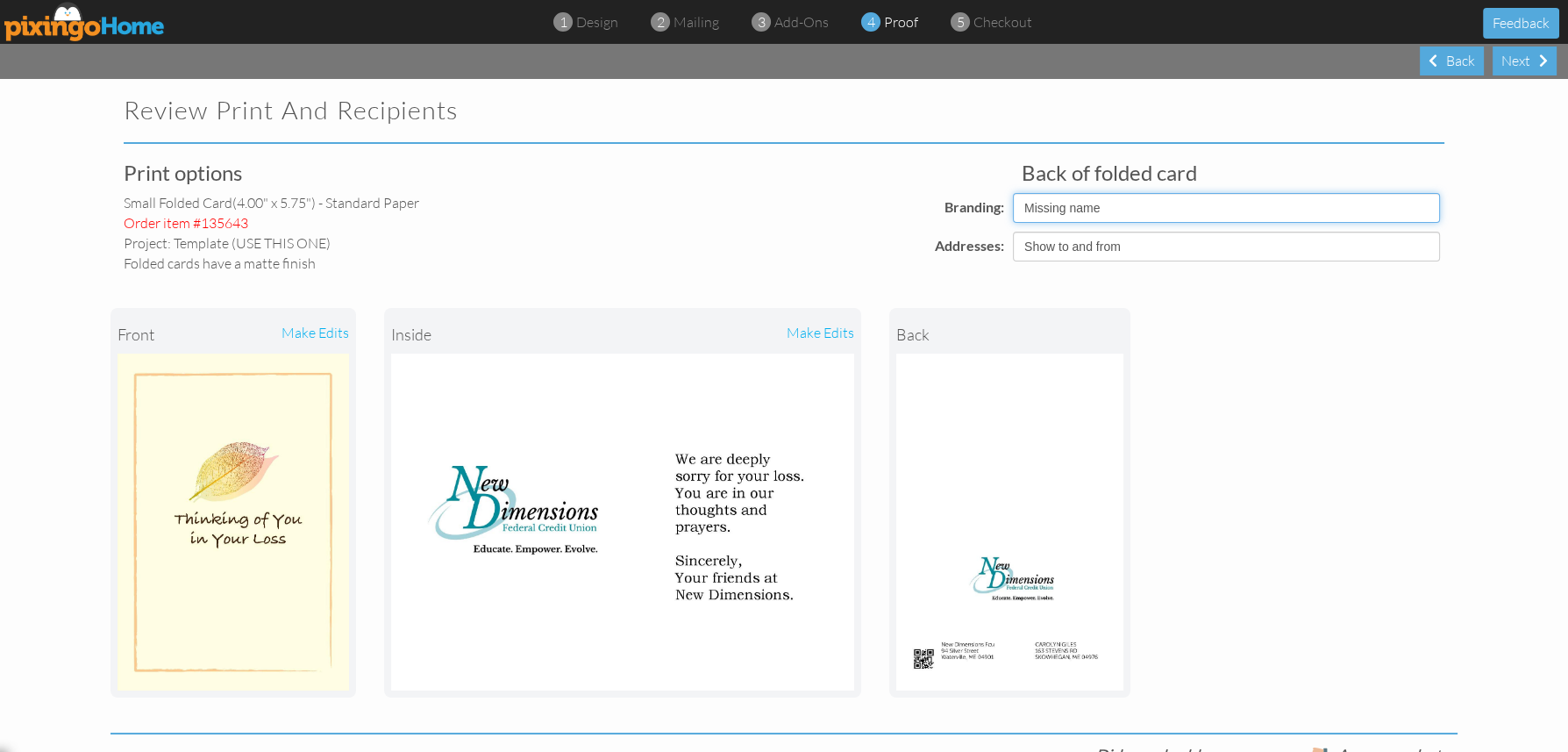
click at [1072, 212] on select "Pixingo Default Profile Missing name" at bounding box center [1226, 208] width 427 height 30
click at [1013, 193] on select "Pixingo Default Profile Missing name" at bounding box center [1226, 208] width 427 height 30
click at [1026, 204] on select "Pixingo Default Profile Missing name" at bounding box center [1226, 208] width 427 height 30
select select "object:1685"
click at [1013, 193] on select "Pixingo Default Profile Missing name" at bounding box center [1226, 208] width 427 height 30
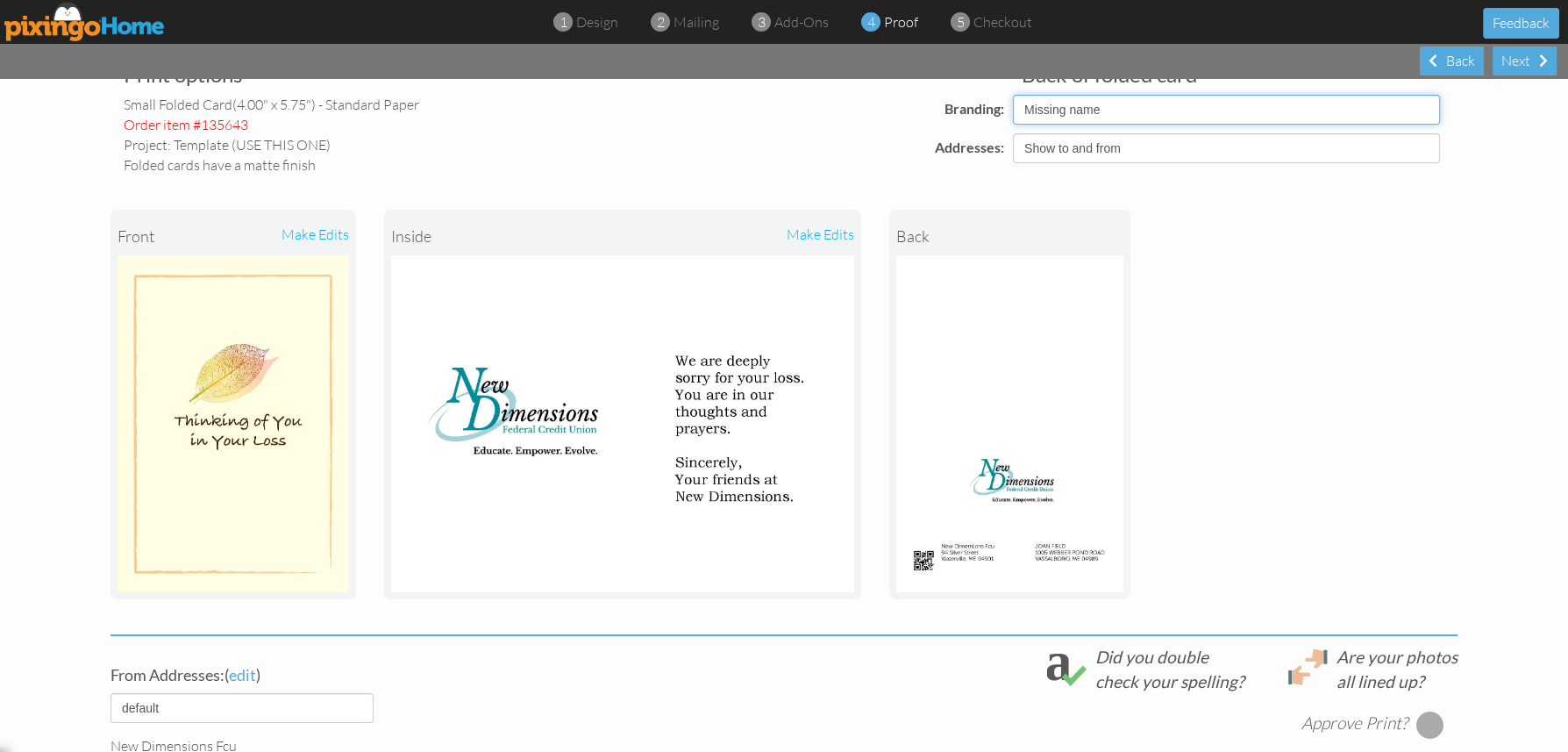
scroll to position [424, 0]
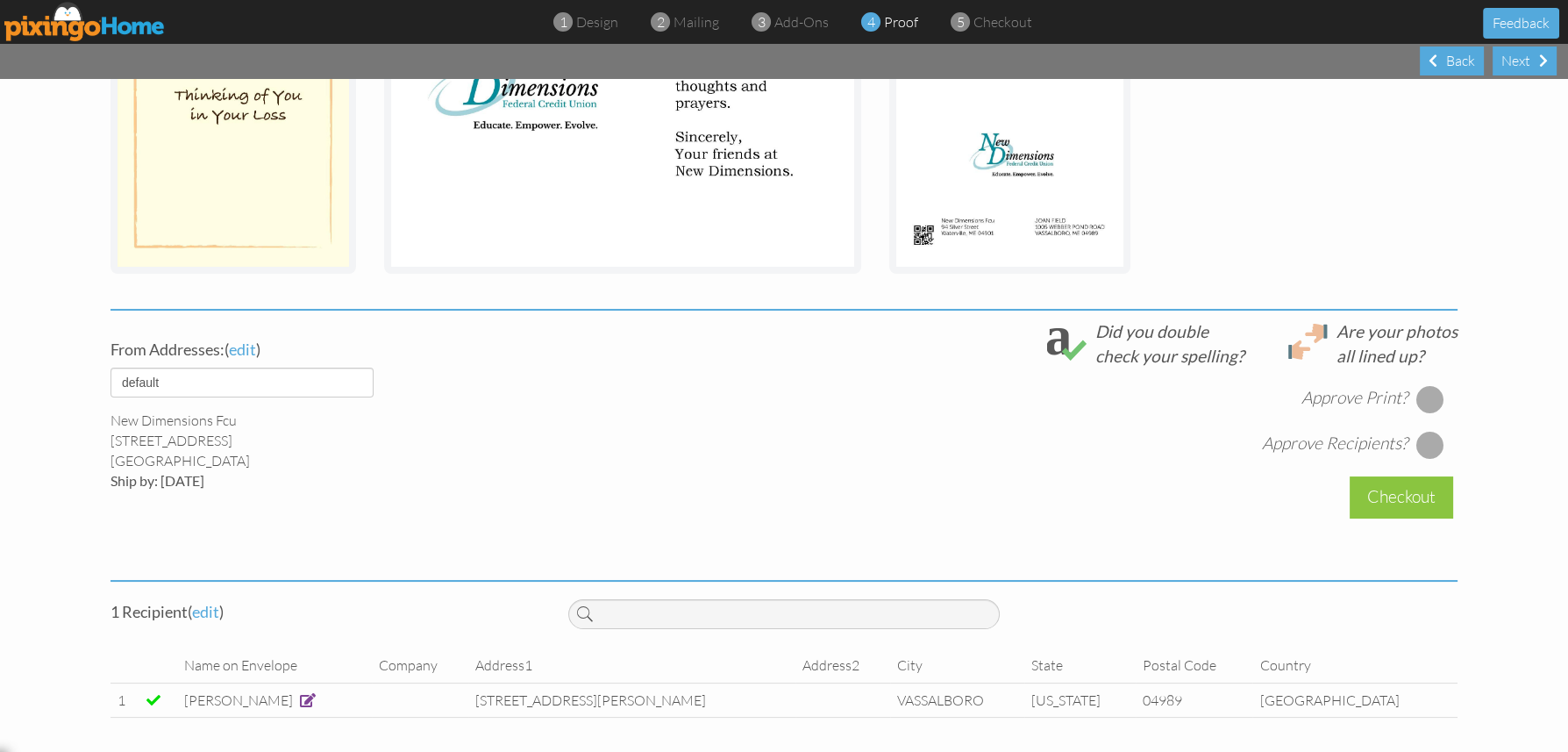
click at [1416, 399] on div at bounding box center [1430, 400] width 28 height 28
click at [1422, 436] on div at bounding box center [1430, 445] width 28 height 28
click at [1398, 498] on div "Checkout" at bounding box center [1401, 497] width 104 height 41
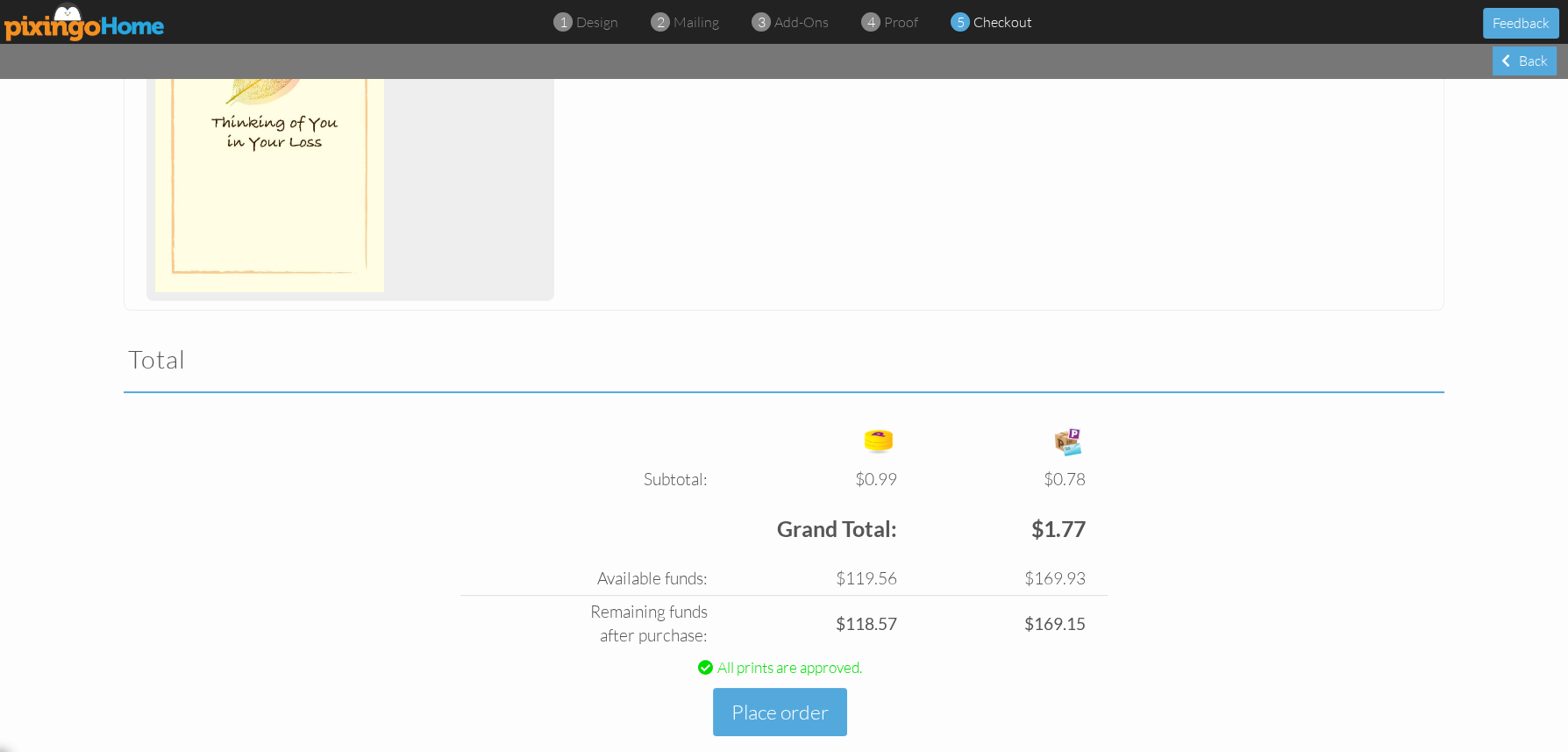
scroll to position [378, 0]
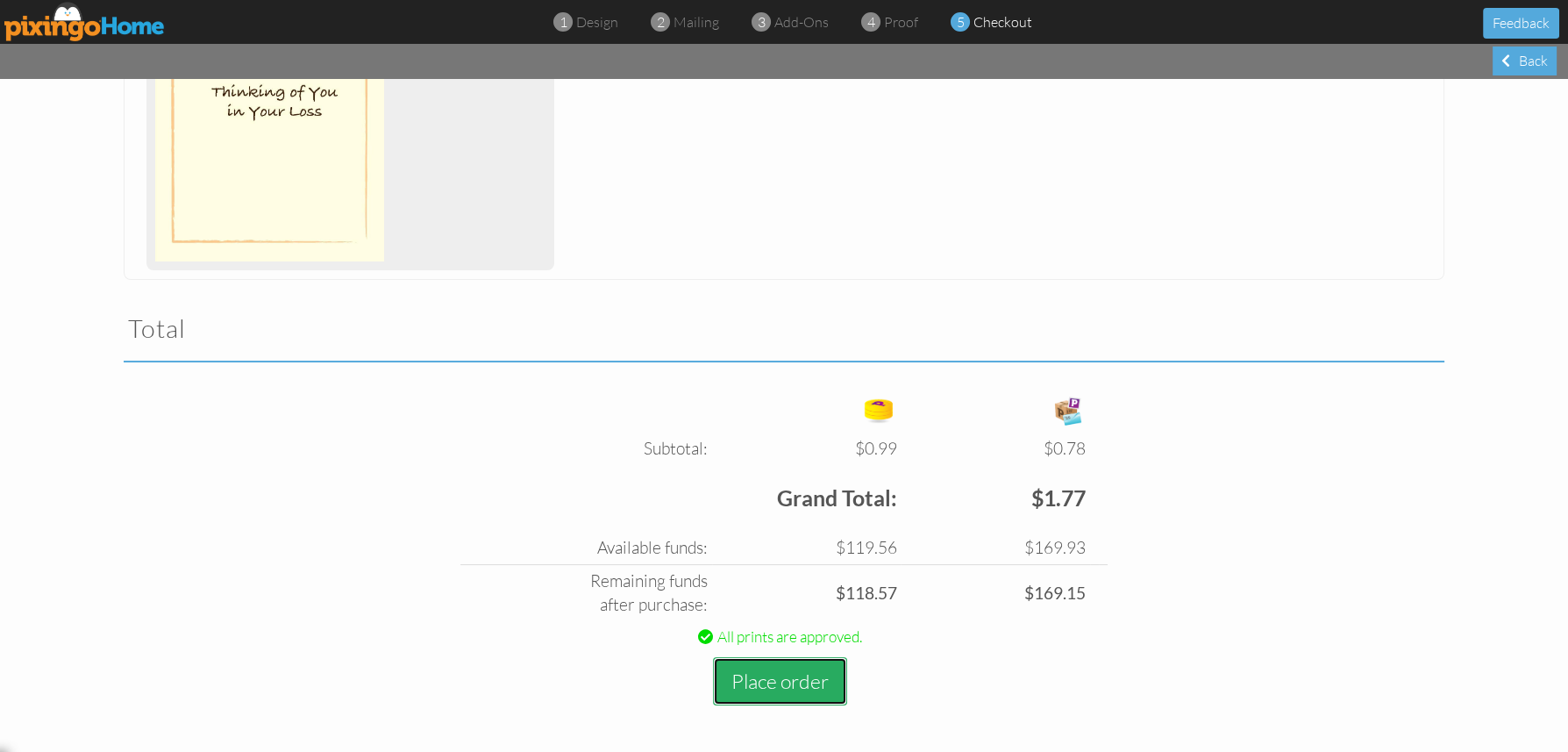
click at [771, 676] on button "Place order" at bounding box center [780, 680] width 134 height 48
